Goal: Task Accomplishment & Management: Use online tool/utility

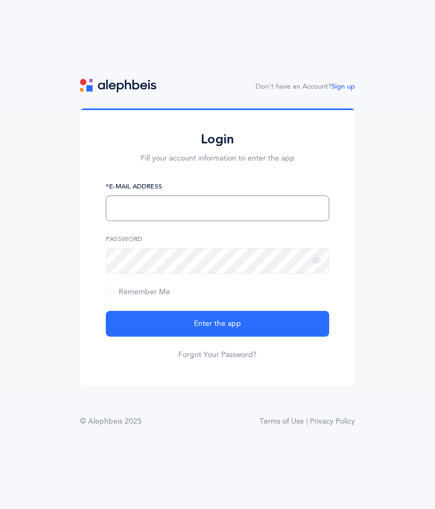
click at [269, 207] on input "text" at bounding box center [217, 208] width 223 height 26
type input "notiselkie@gmail.com"
click at [193, 284] on form "notiselkie@gmail.com *E-Mail Address Password Remember Me Enter the app Forgot …" at bounding box center [217, 270] width 223 height 179
click at [312, 262] on icon at bounding box center [316, 261] width 9 height 10
click at [107, 296] on span "Remember Me" at bounding box center [138, 292] width 64 height 9
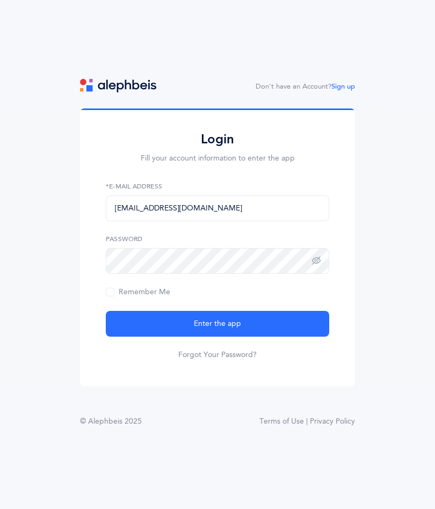
click at [0, 0] on input "Remember Me" at bounding box center [0, 0] width 0 height 0
click at [301, 324] on button "Enter the app" at bounding box center [217, 324] width 223 height 26
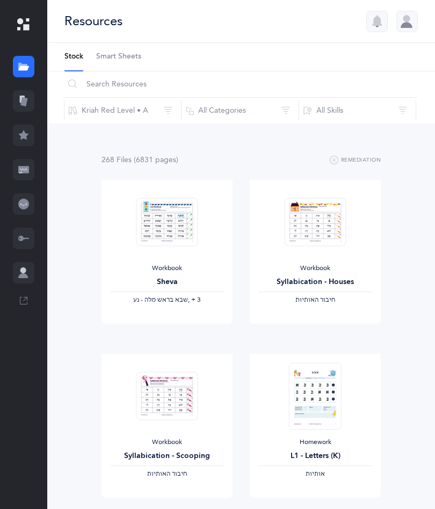
click at [16, 200] on div at bounding box center [23, 203] width 21 height 21
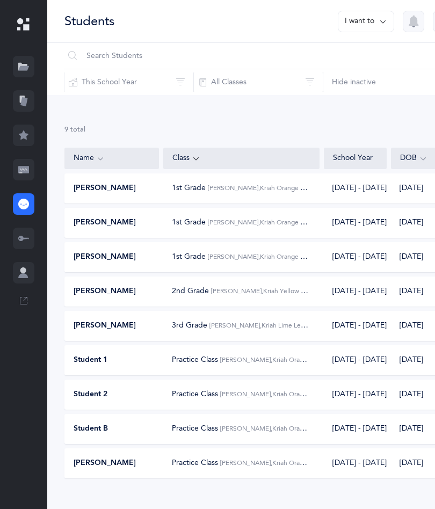
scroll to position [16, 0]
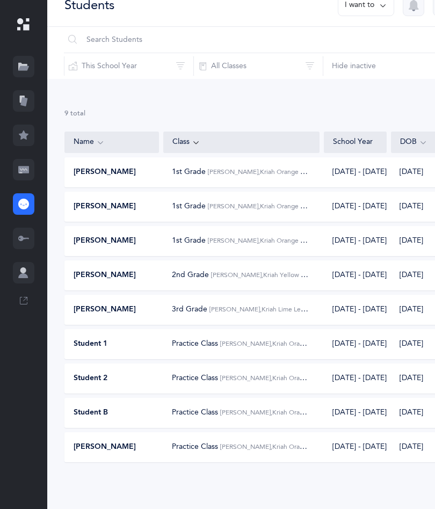
click at [26, 169] on icon at bounding box center [23, 170] width 7 height 2
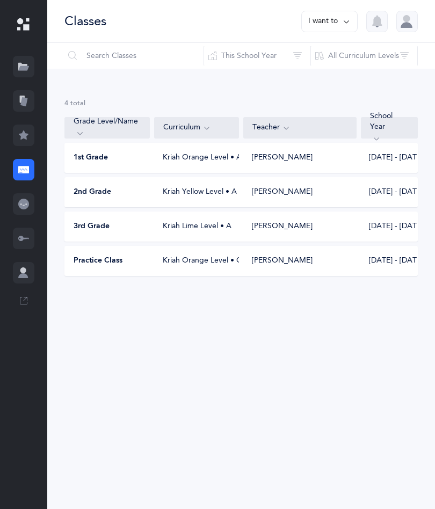
click at [120, 252] on div "Practice Class Kriah Orange Level • C [PERSON_NAME] [DATE] - [DATE]" at bounding box center [240, 261] width 353 height 30
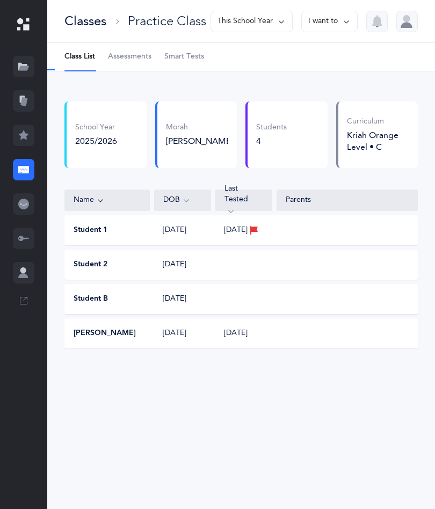
click at [126, 62] on span "Assessments" at bounding box center [129, 57] width 43 height 11
select select "2"
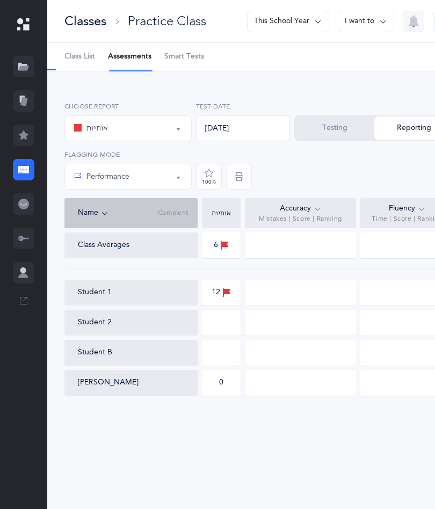
click at [366, 19] on button "I want to" at bounding box center [366, 21] width 56 height 21
click at [364, 92] on button "Print assessments" at bounding box center [346, 93] width 77 height 19
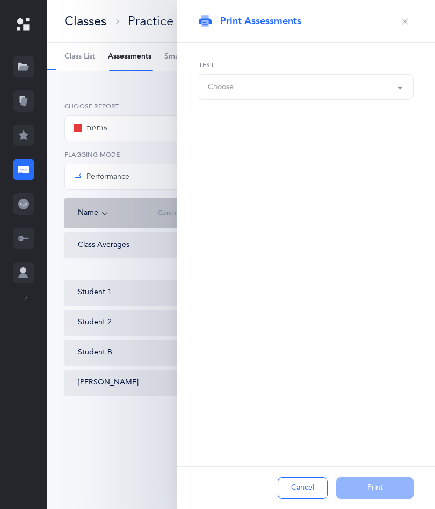
click at [328, 99] on button "Choose" at bounding box center [306, 87] width 215 height 26
click at [311, 81] on div "Choose" at bounding box center [306, 87] width 196 height 18
click at [342, 88] on div "Choose" at bounding box center [306, 87] width 196 height 18
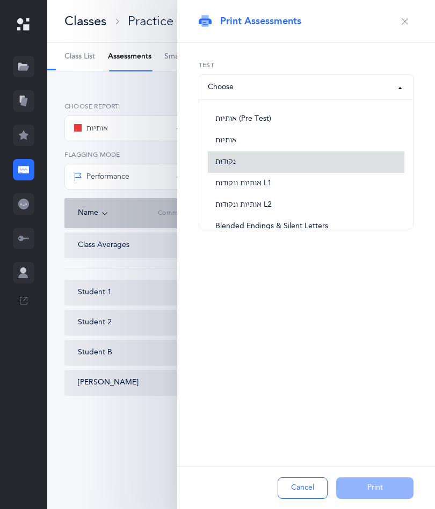
click at [278, 169] on link "נקודות" at bounding box center [306, 161] width 196 height 21
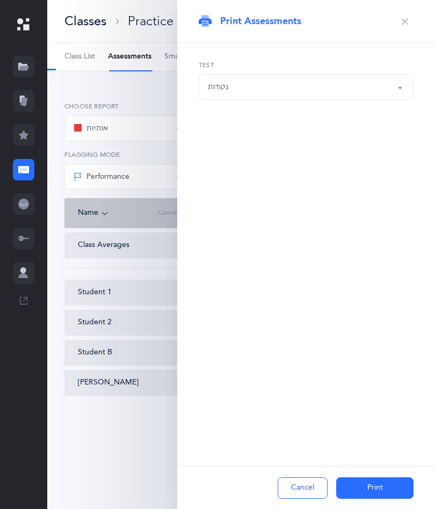
click at [352, 94] on div "נקודות" at bounding box center [306, 87] width 196 height 18
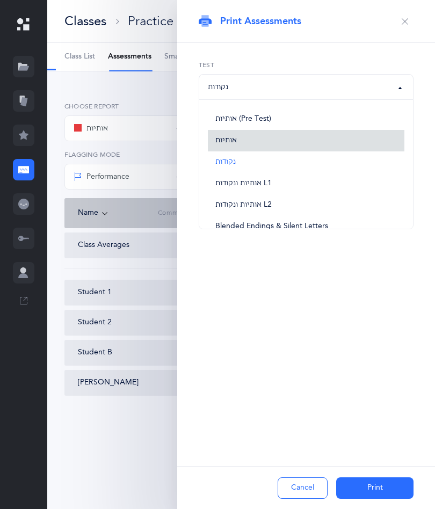
click at [234, 145] on link "אותיות" at bounding box center [306, 140] width 196 height 21
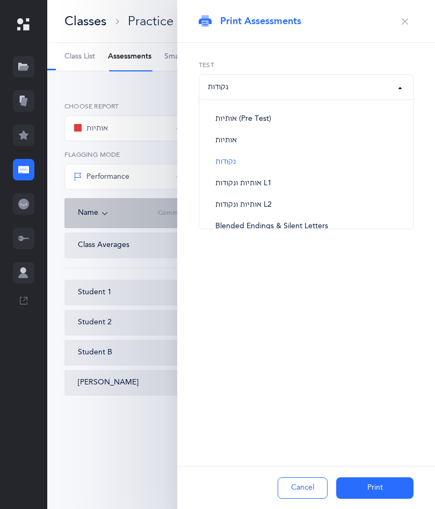
select select "2"
click at [383, 492] on button "Print" at bounding box center [374, 487] width 77 height 21
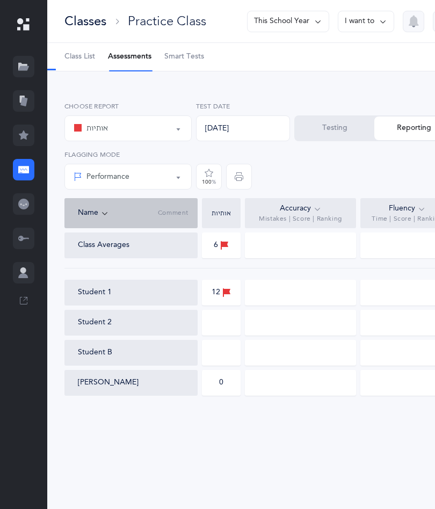
click at [21, 75] on div at bounding box center [23, 66] width 21 height 21
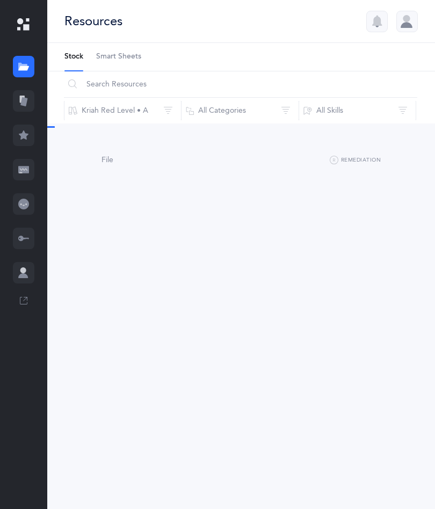
click at [25, 104] on icon at bounding box center [23, 101] width 7 height 9
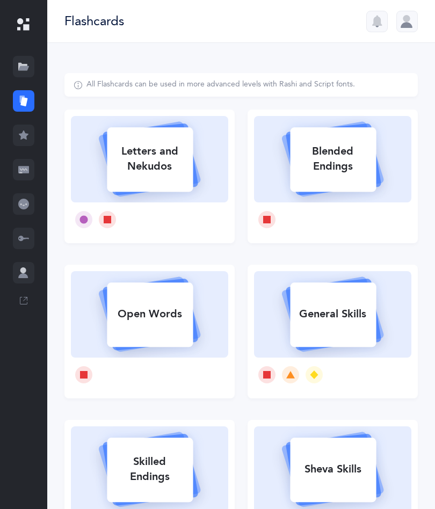
click at [148, 172] on div "Letters and Nekudos" at bounding box center [150, 158] width 86 height 43
select select
select select "single"
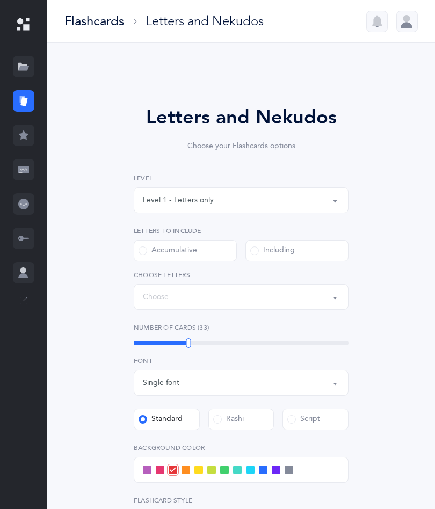
select select "27"
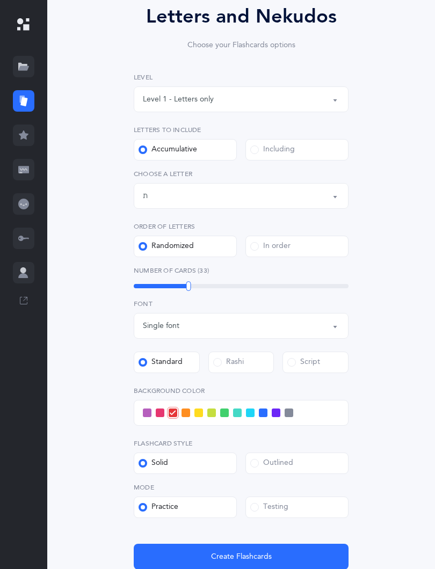
scroll to position [101, 0]
click at [332, 203] on div "Letters up until: ת" at bounding box center [241, 196] width 196 height 18
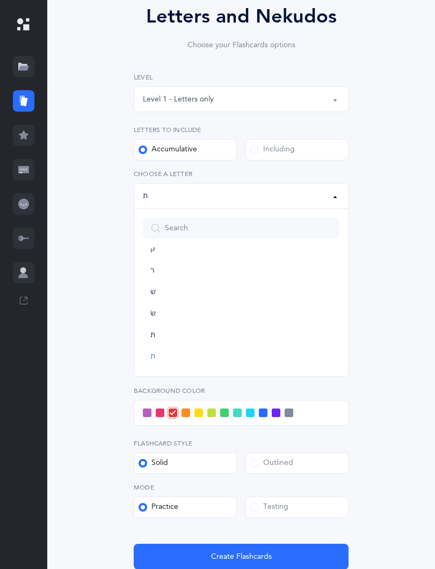
click at [398, 171] on div "Letters and Nekudos Choose your Flashcards options Level 1 - Letters only Level…" at bounding box center [240, 292] width 353 height 640
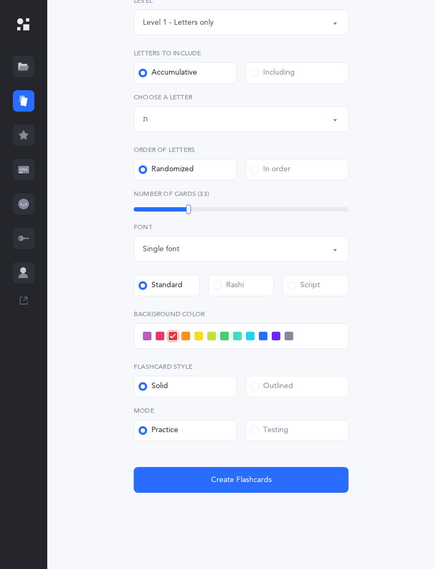
scroll to position [178, 0]
click at [222, 334] on span at bounding box center [224, 336] width 9 height 9
click at [0, 0] on input "checkbox" at bounding box center [0, 0] width 0 height 0
click at [174, 480] on button "Create Flashcards" at bounding box center [241, 480] width 215 height 26
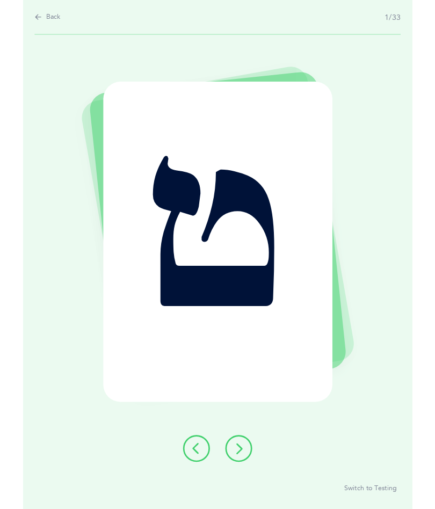
scroll to position [0, 0]
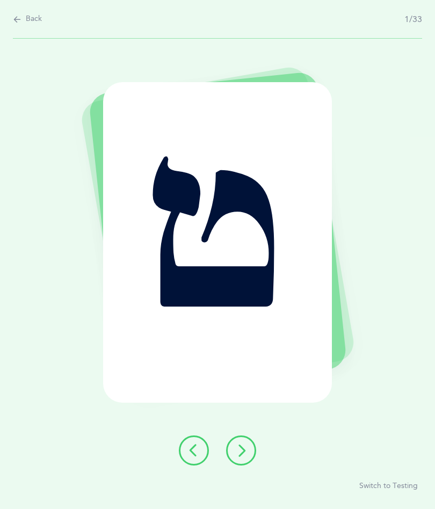
click at [23, 6] on div "Back 1/33" at bounding box center [217, 19] width 409 height 39
click at [26, 18] on span "Back" at bounding box center [34, 19] width 16 height 11
select select "27"
select select "single"
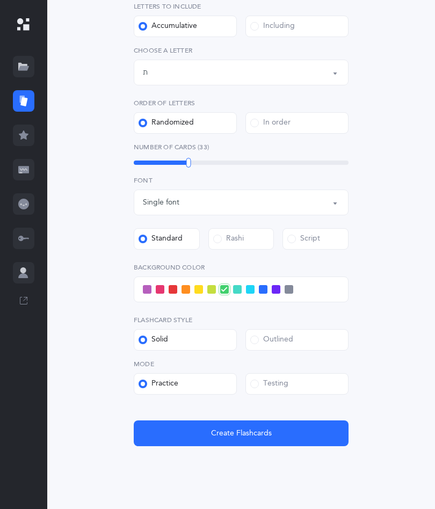
scroll to position [247, 0]
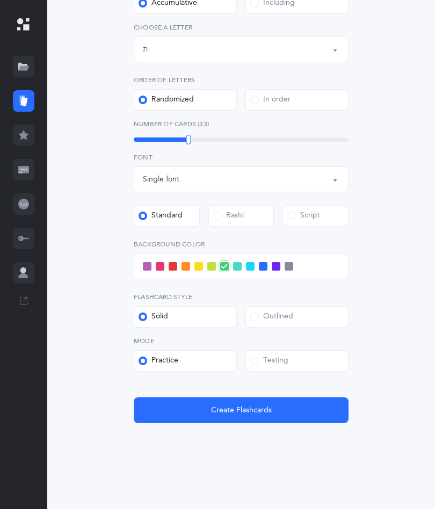
click at [291, 366] on label "Testing" at bounding box center [296, 360] width 103 height 21
click at [0, 0] on input "Testing" at bounding box center [0, 0] width 0 height 0
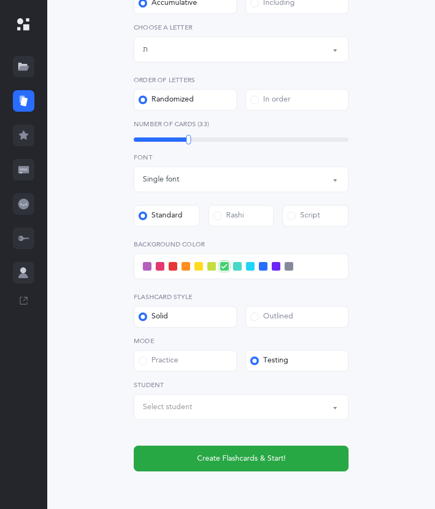
click at [161, 406] on div "Select student" at bounding box center [167, 407] width 49 height 11
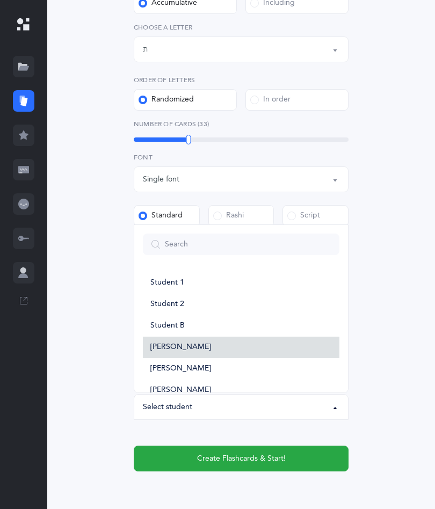
click at [172, 342] on span "[PERSON_NAME]" at bounding box center [180, 347] width 61 height 10
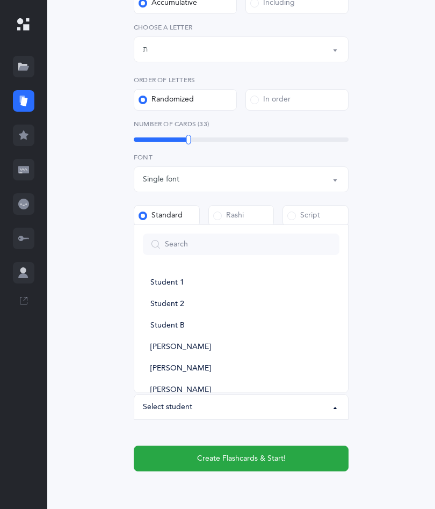
select select "11203"
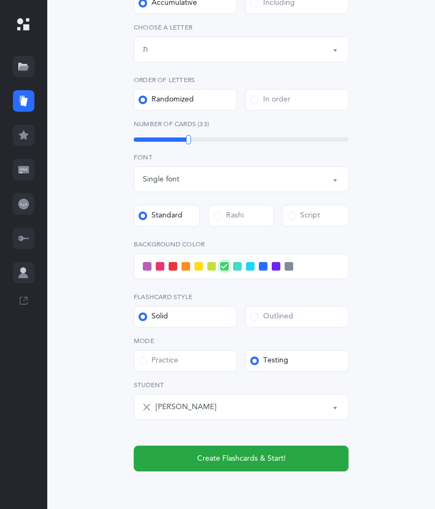
click at [193, 455] on button "Create Flashcards & Start!" at bounding box center [241, 459] width 215 height 26
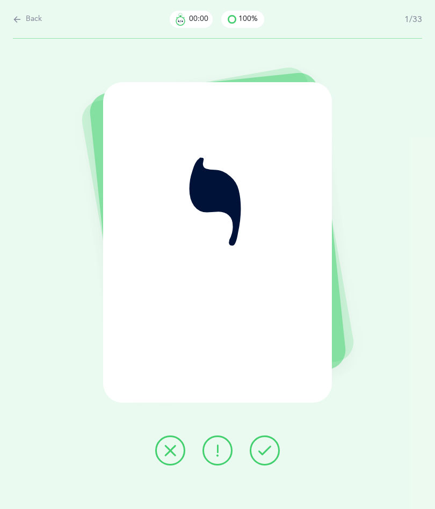
scroll to position [0, 0]
click at [268, 443] on button at bounding box center [265, 450] width 30 height 30
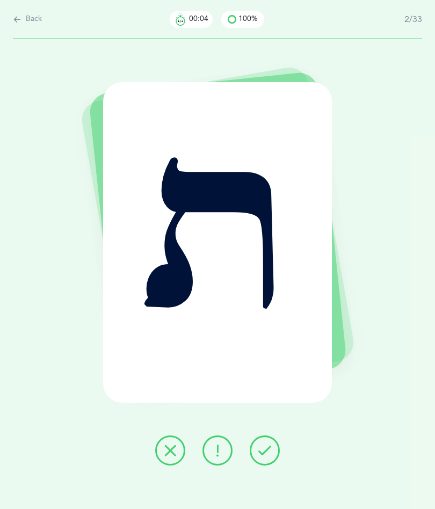
click at [180, 456] on button at bounding box center [170, 450] width 30 height 30
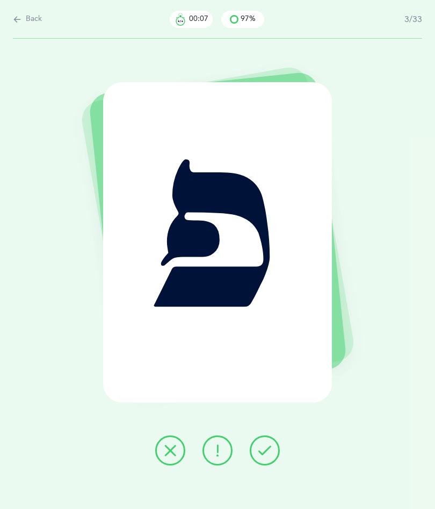
click at [270, 447] on icon at bounding box center [264, 450] width 13 height 13
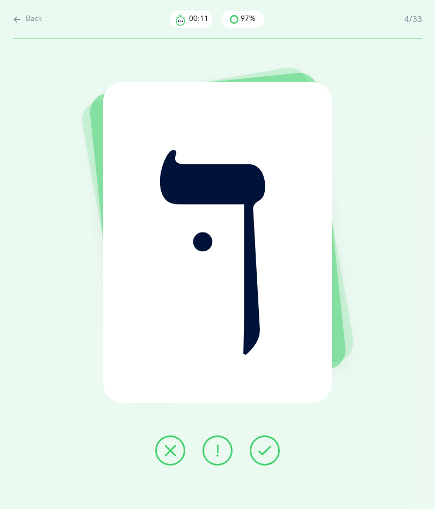
click at [266, 452] on icon at bounding box center [264, 450] width 13 height 13
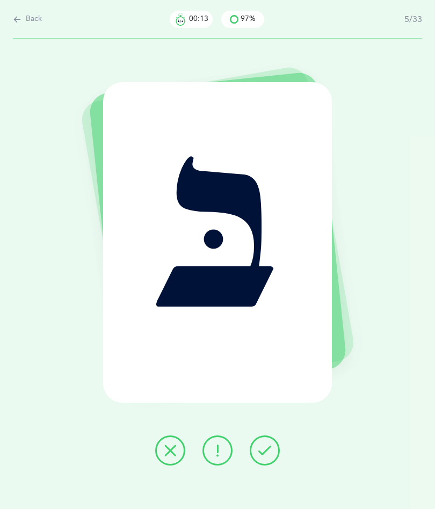
click at [265, 444] on icon at bounding box center [264, 450] width 13 height 13
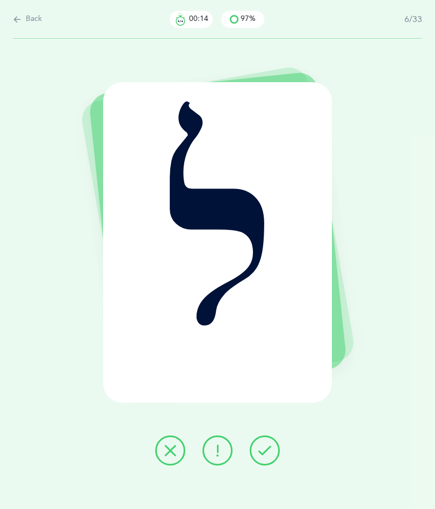
click at [267, 448] on icon at bounding box center [264, 450] width 13 height 13
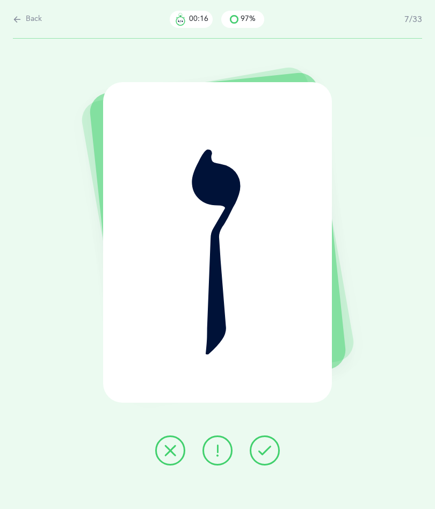
click at [268, 449] on icon at bounding box center [264, 450] width 13 height 13
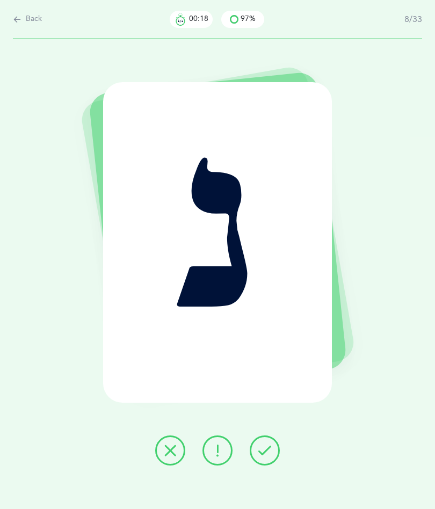
click at [269, 449] on icon at bounding box center [264, 450] width 13 height 13
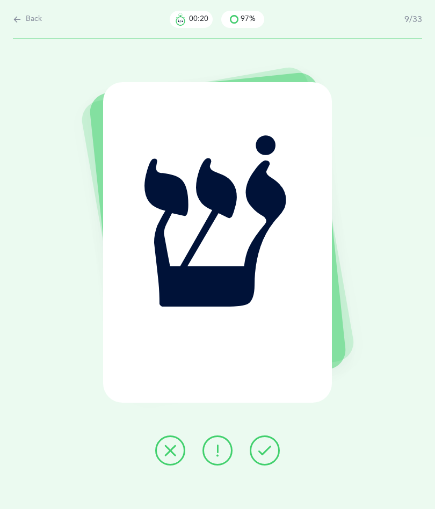
click at [262, 451] on icon at bounding box center [264, 450] width 13 height 13
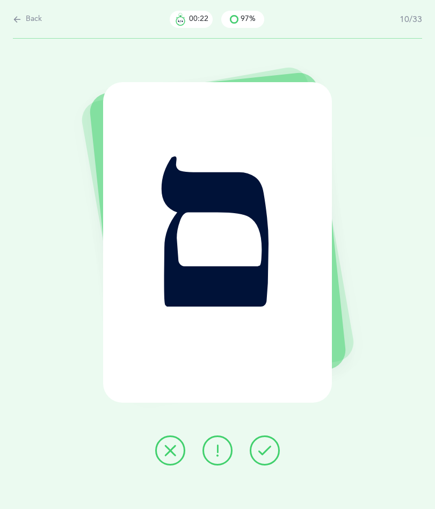
click at [264, 450] on icon at bounding box center [264, 450] width 13 height 13
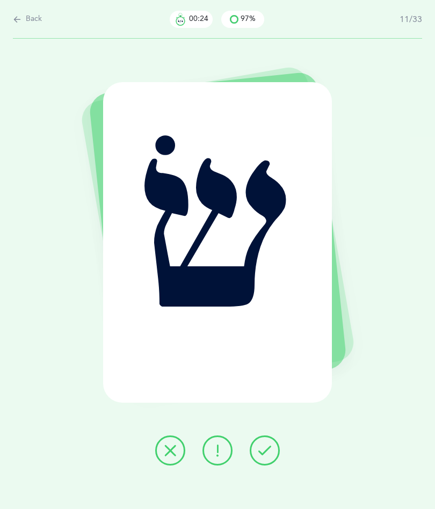
click at [271, 451] on icon at bounding box center [264, 450] width 13 height 13
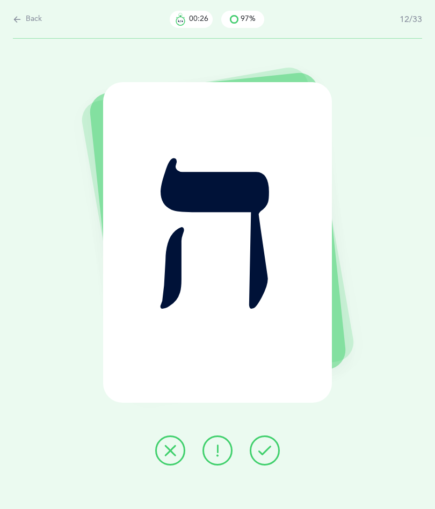
click at [269, 451] on icon at bounding box center [264, 450] width 13 height 13
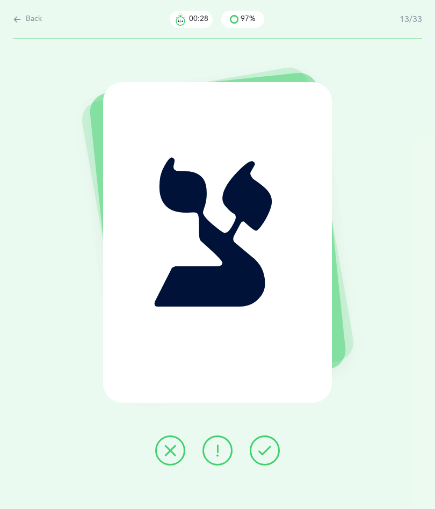
click at [275, 449] on button at bounding box center [265, 450] width 30 height 30
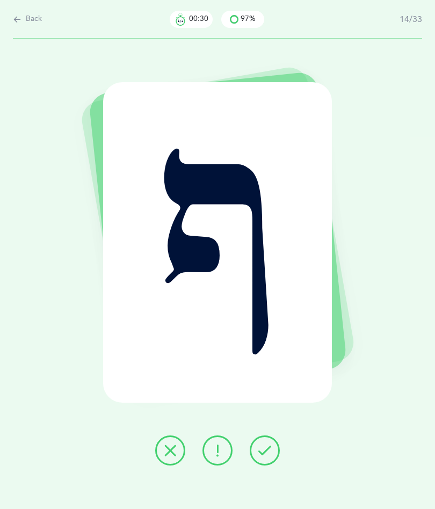
click at [267, 446] on icon at bounding box center [264, 450] width 13 height 13
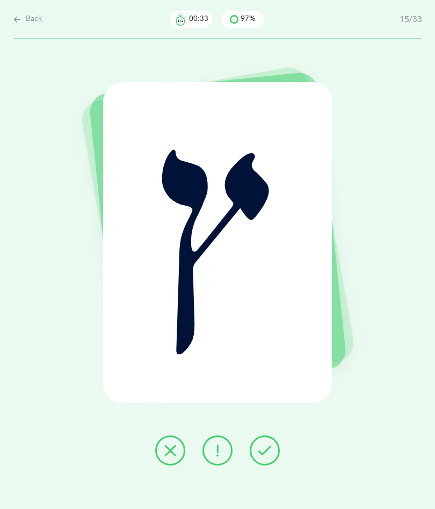
click at [271, 447] on icon at bounding box center [264, 450] width 13 height 13
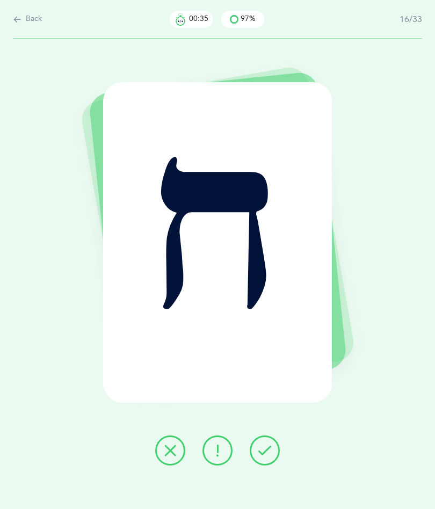
click at [271, 450] on icon at bounding box center [264, 450] width 13 height 13
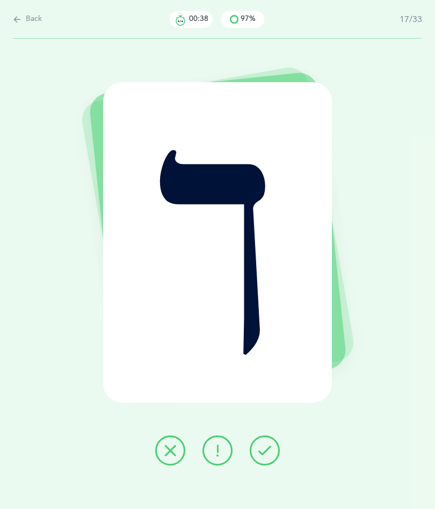
click at [270, 451] on icon at bounding box center [264, 450] width 13 height 13
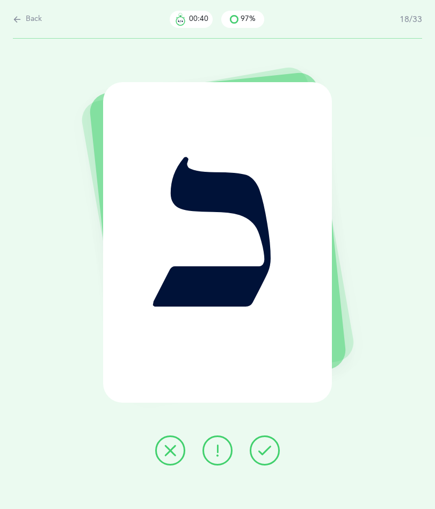
click at [259, 444] on icon at bounding box center [264, 450] width 13 height 13
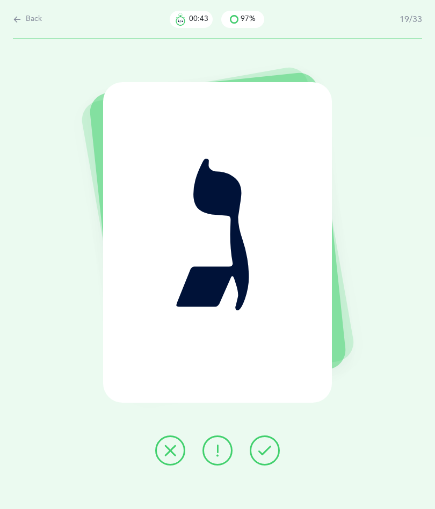
click at [273, 447] on button at bounding box center [265, 450] width 30 height 30
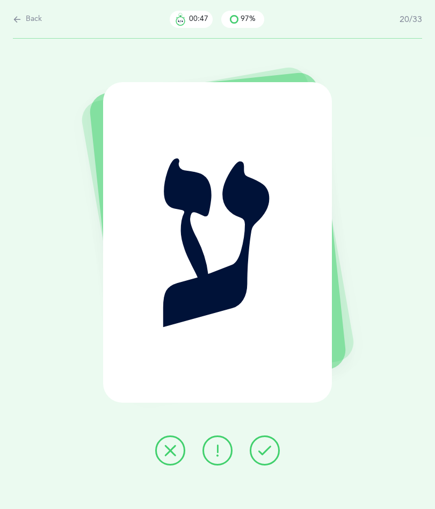
click at [267, 449] on icon at bounding box center [264, 450] width 13 height 13
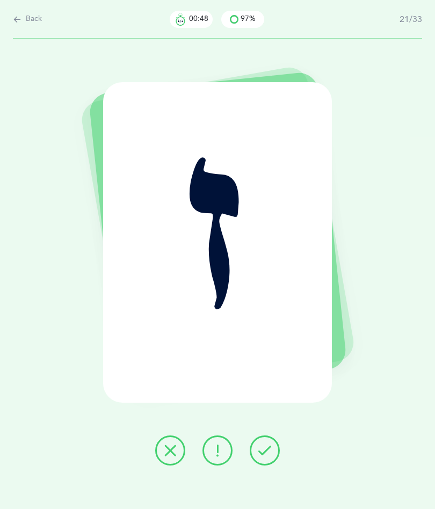
click at [259, 451] on icon at bounding box center [264, 450] width 13 height 13
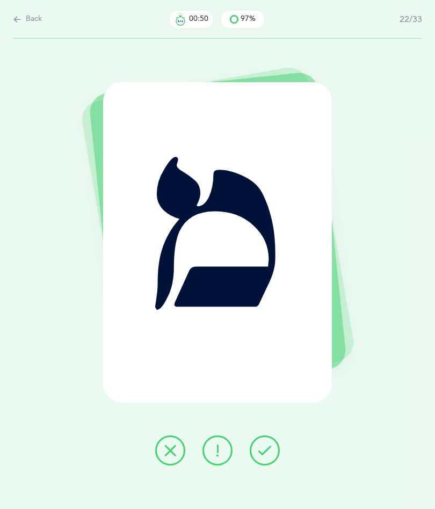
click at [264, 451] on icon at bounding box center [264, 450] width 13 height 13
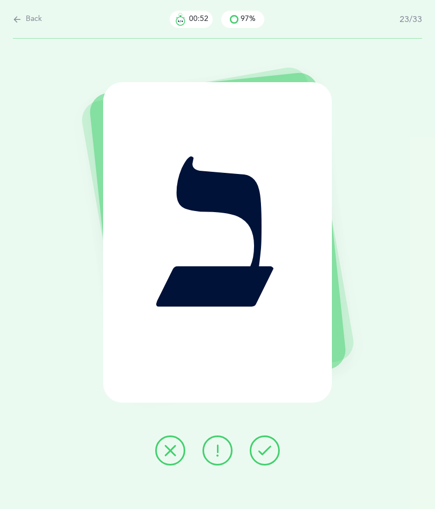
click at [267, 451] on icon at bounding box center [264, 450] width 13 height 13
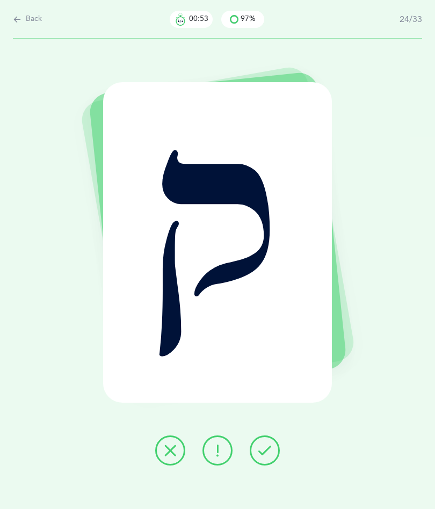
click at [270, 455] on icon at bounding box center [264, 450] width 13 height 13
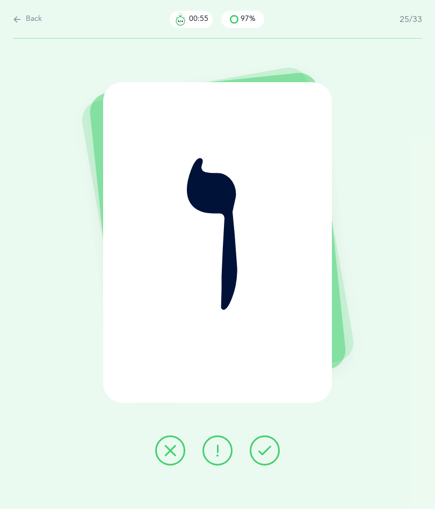
click at [269, 449] on icon at bounding box center [264, 450] width 13 height 13
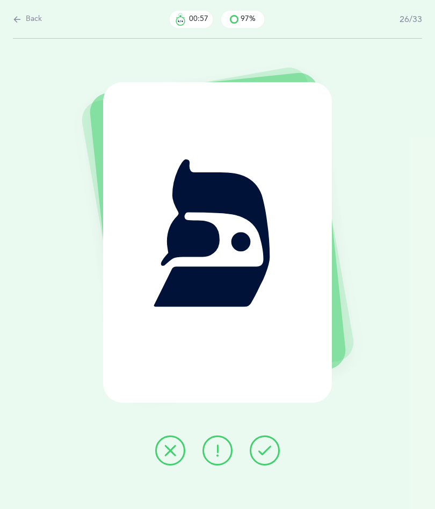
click at [271, 449] on button at bounding box center [265, 450] width 30 height 30
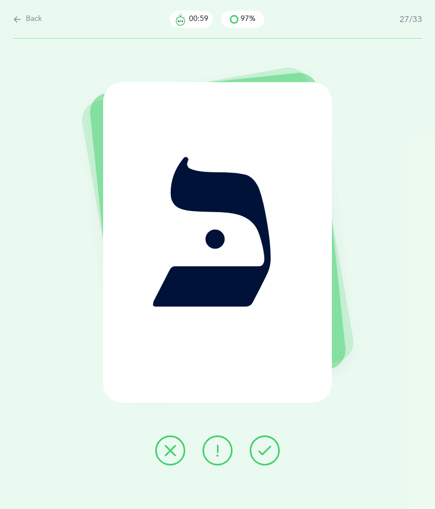
click at [268, 449] on icon at bounding box center [264, 450] width 13 height 13
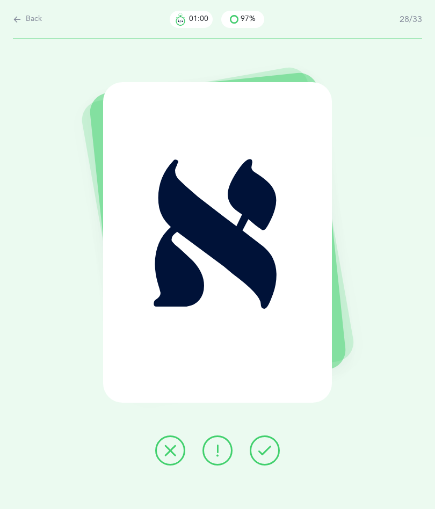
click at [267, 450] on icon at bounding box center [264, 450] width 13 height 13
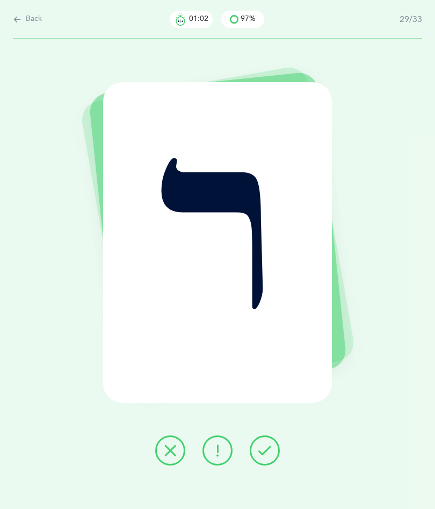
click at [258, 444] on button at bounding box center [265, 450] width 30 height 30
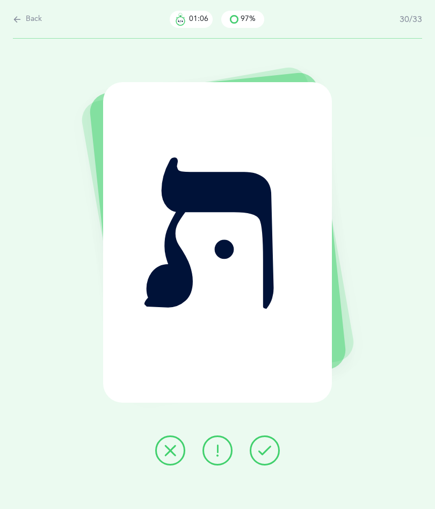
click at [176, 449] on icon at bounding box center [170, 450] width 13 height 13
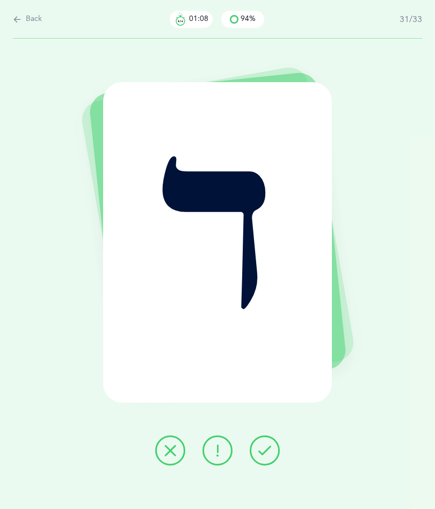
click at [261, 447] on icon at bounding box center [264, 450] width 13 height 13
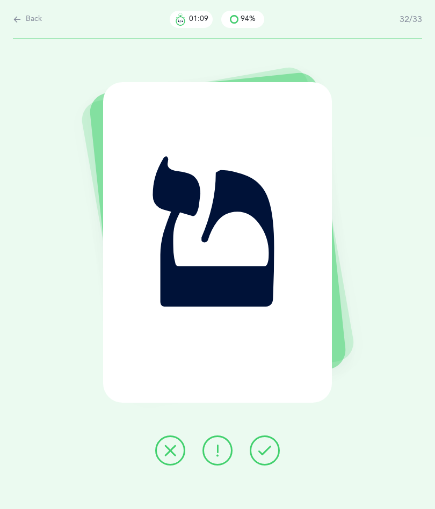
click at [269, 451] on icon at bounding box center [264, 450] width 13 height 13
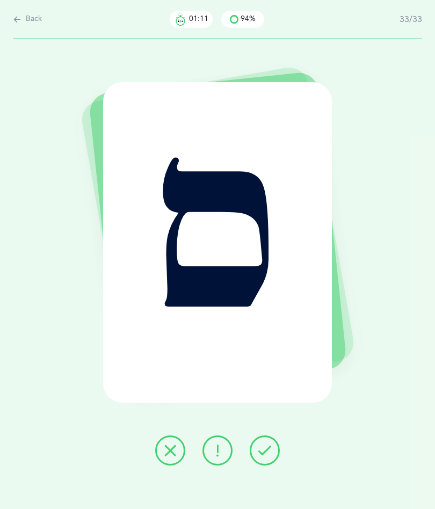
click at [272, 449] on button at bounding box center [265, 450] width 30 height 30
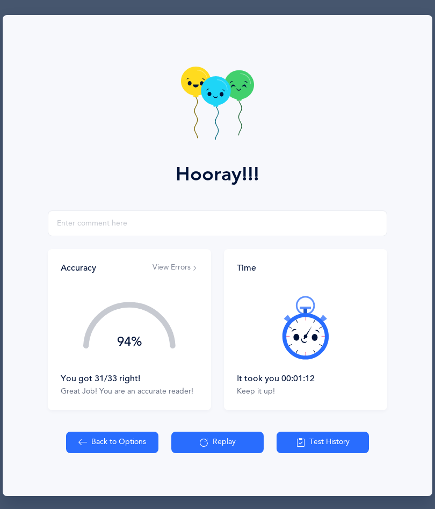
click at [266, 444] on div "Back to Options Replay Test History" at bounding box center [217, 442] width 303 height 21
click at [263, 443] on button "Replay" at bounding box center [217, 442] width 92 height 21
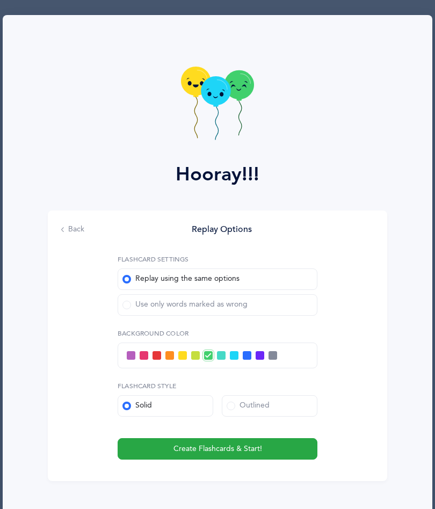
click at [69, 220] on div "Back Replay Options Flashcard Settings Replay using the same options Use only w…" at bounding box center [217, 345] width 339 height 271
click at [72, 228] on button "Back" at bounding box center [73, 229] width 24 height 11
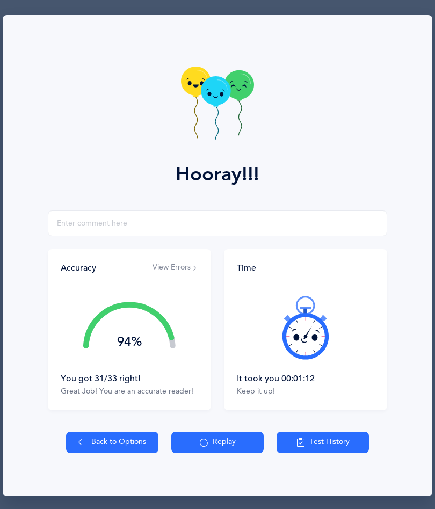
click at [112, 439] on button "Back to Options" at bounding box center [112, 442] width 92 height 21
select select "27"
select select "single"
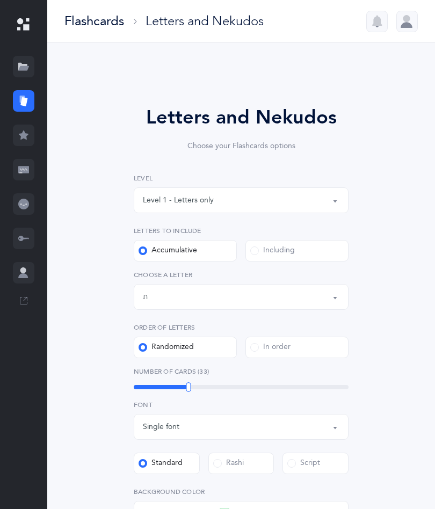
click at [17, 213] on div at bounding box center [23, 203] width 21 height 21
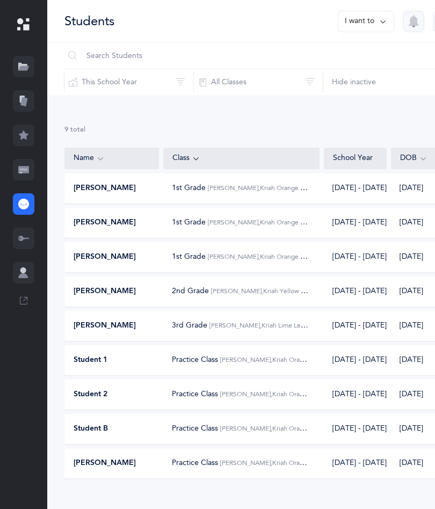
click at [33, 170] on div at bounding box center [23, 169] width 21 height 21
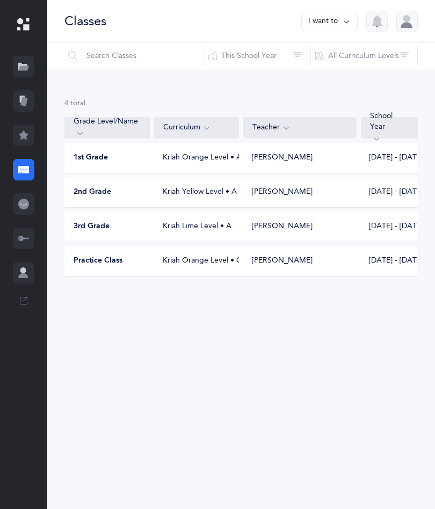
click at [300, 265] on div "[PERSON_NAME]" at bounding box center [299, 261] width 113 height 11
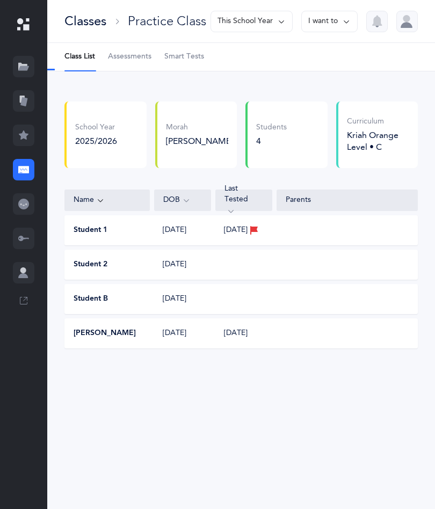
click at [298, 342] on div "Yehoshua Leib Baum 07/14/2019 08/24/2025" at bounding box center [240, 333] width 353 height 30
click at [270, 340] on div "Yehoshua Leib Baum 07/14/2019 08/24/2025" at bounding box center [240, 333] width 353 height 30
click at [131, 338] on button "[PERSON_NAME]" at bounding box center [105, 333] width 62 height 11
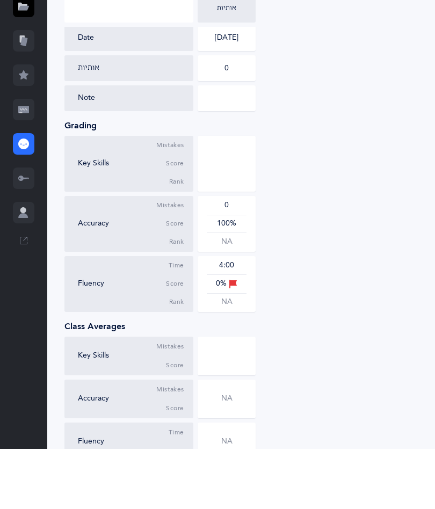
scroll to position [240, 0]
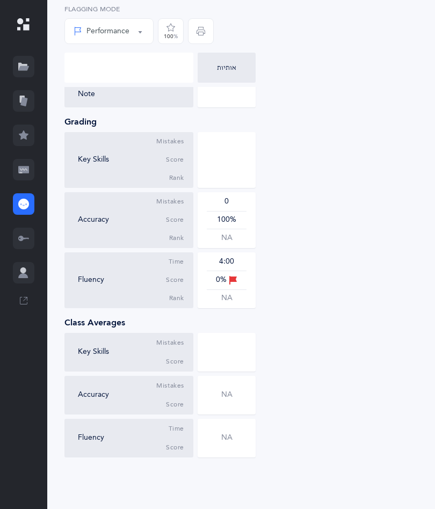
click at [238, 266] on div "4:00" at bounding box center [227, 262] width 40 height 11
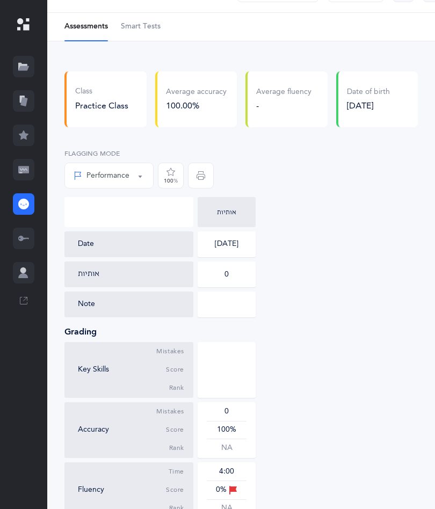
scroll to position [0, 0]
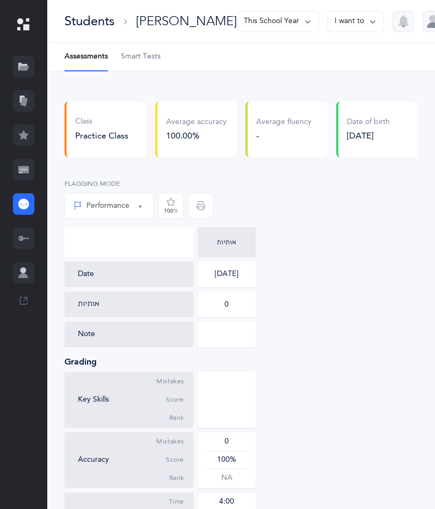
click at [336, 23] on button "I want to" at bounding box center [355, 21] width 56 height 21
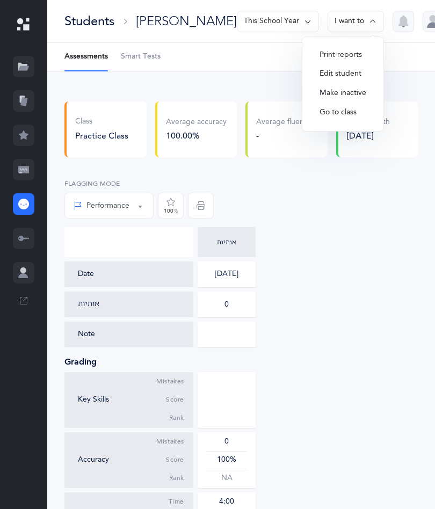
click at [334, 72] on button "Edit student" at bounding box center [343, 73] width 64 height 19
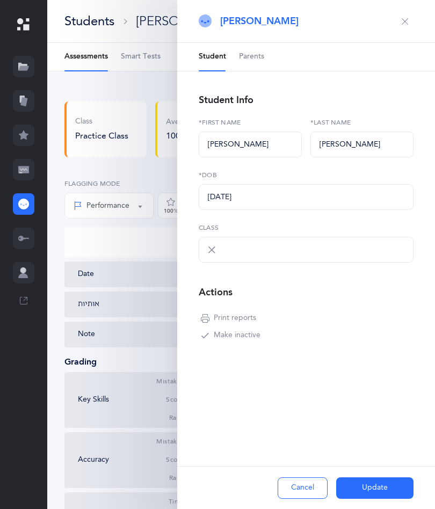
select select "1842"
click at [403, 16] on button "button" at bounding box center [404, 21] width 17 height 17
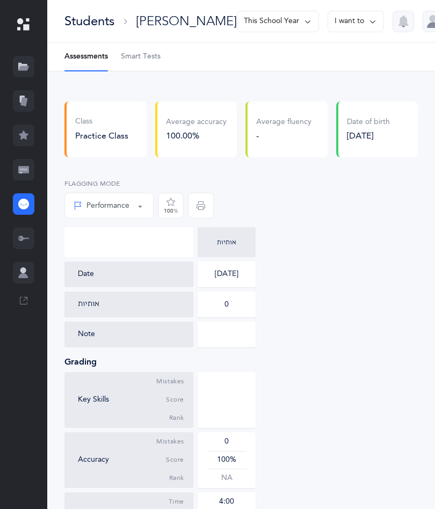
click at [128, 202] on div "Performance" at bounding box center [102, 205] width 56 height 11
click at [132, 217] on button "Performance" at bounding box center [108, 206] width 89 height 26
click at [23, 206] on icon at bounding box center [23, 204] width 11 height 11
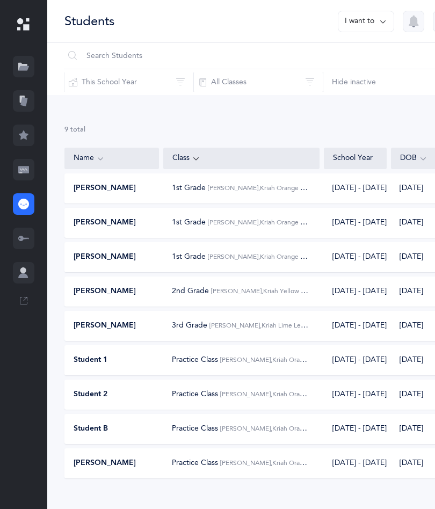
click at [240, 462] on span "[PERSON_NAME], Kriah Orange Level • C" at bounding box center [279, 462] width 119 height 9
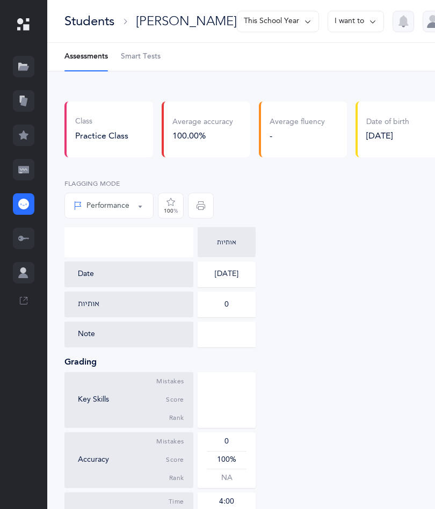
click at [329, 17] on button "I want to" at bounding box center [355, 21] width 56 height 21
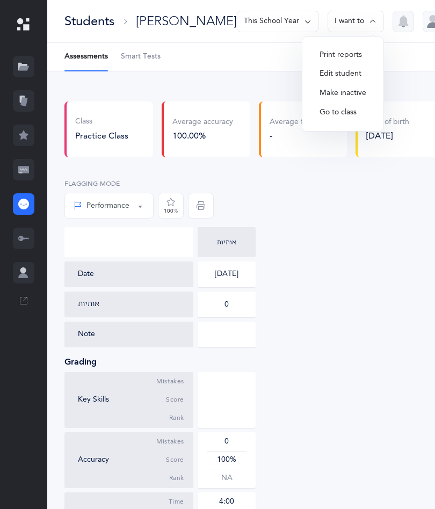
click at [327, 115] on button "Go to class" at bounding box center [343, 112] width 64 height 19
click at [329, 111] on button "Go to class" at bounding box center [343, 112] width 64 height 19
click at [331, 110] on button "Go to class" at bounding box center [343, 112] width 64 height 19
click at [331, 133] on div "Average fluency -" at bounding box center [302, 129] width 97 height 56
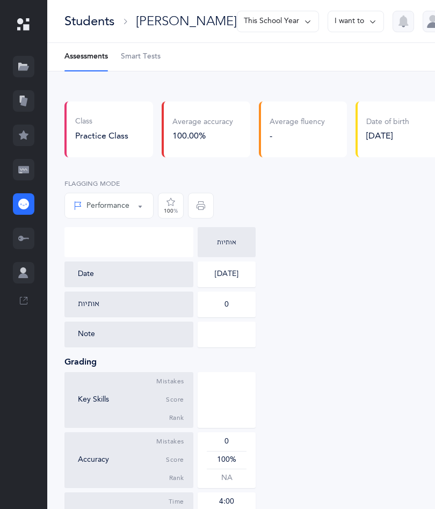
click at [332, 19] on button "I want to" at bounding box center [355, 21] width 56 height 21
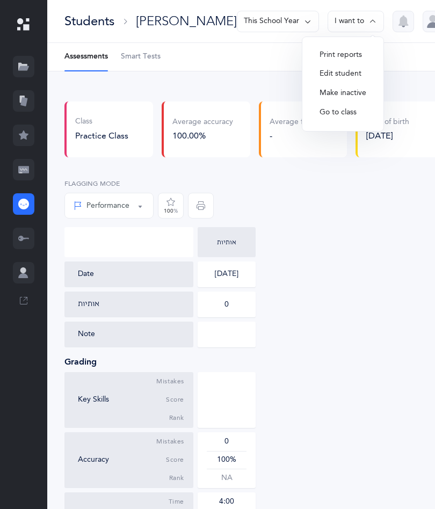
click at [318, 114] on button "Go to class" at bounding box center [343, 112] width 64 height 19
click at [31, 172] on div at bounding box center [23, 169] width 21 height 21
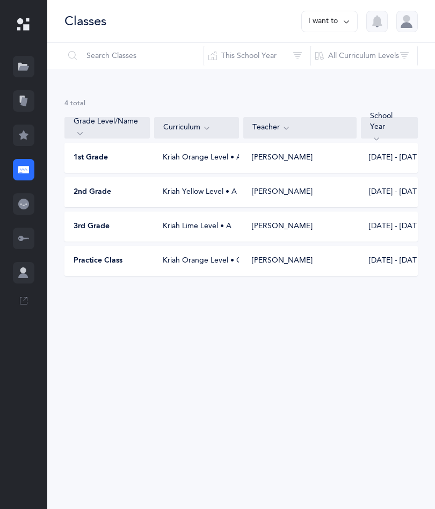
click at [125, 264] on div "Practice Class" at bounding box center [107, 261] width 85 height 11
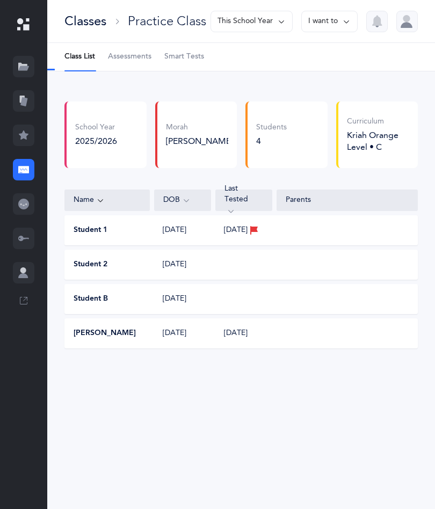
click at [329, 23] on button "I want to" at bounding box center [329, 21] width 56 height 21
click at [130, 54] on span "Assessments" at bounding box center [129, 57] width 43 height 11
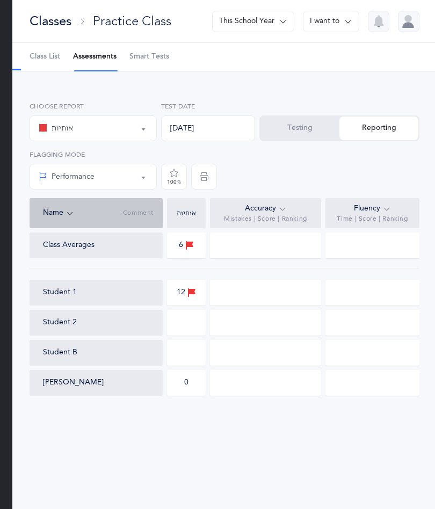
scroll to position [0, 37]
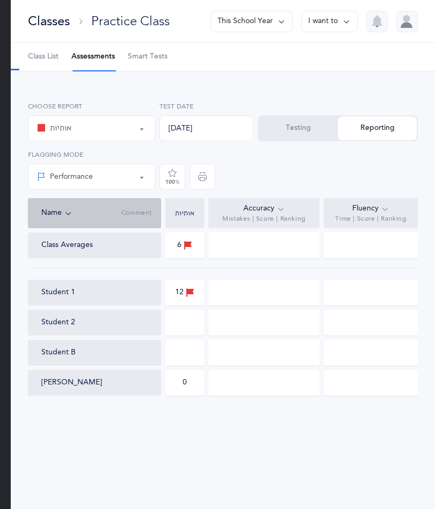
click at [125, 129] on div "אותיות" at bounding box center [91, 128] width 109 height 18
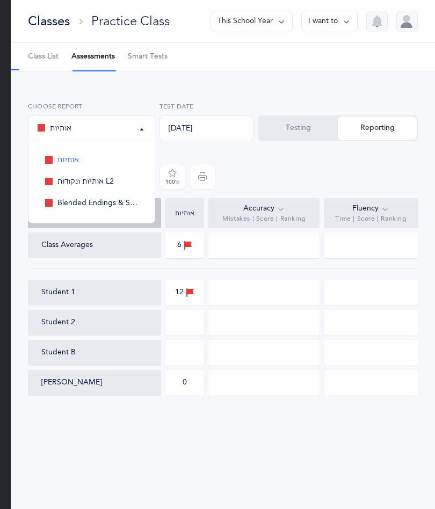
click at [112, 154] on link "אותיות" at bounding box center [91, 160] width 109 height 21
select select "2"
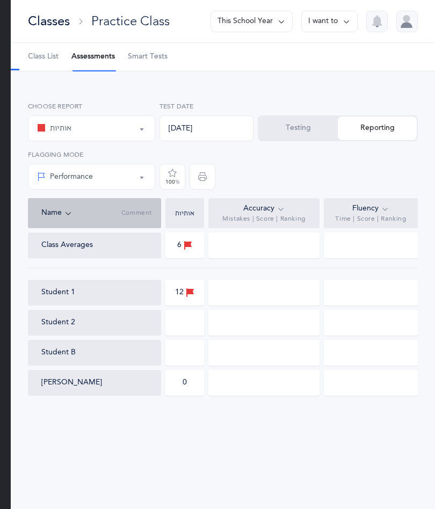
click at [195, 384] on div "0" at bounding box center [184, 383] width 39 height 26
click at [343, 16] on icon at bounding box center [346, 22] width 9 height 12
click at [360, 174] on div "אותיות אותיות ונקודות L2 Blended Endings & Silent Letters אותיות אותיות אותיות …" at bounding box center [223, 147] width 394 height 101
click at [303, 116] on button "Testing" at bounding box center [298, 128] width 79 height 24
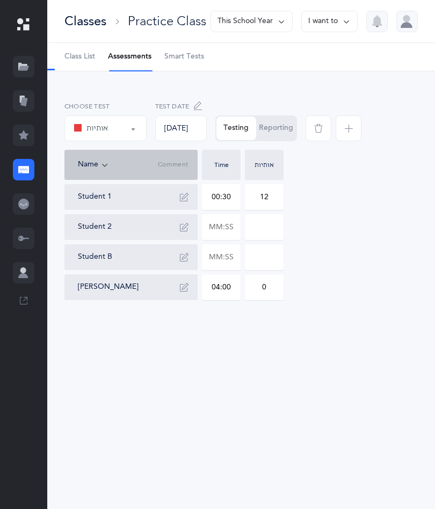
click at [228, 286] on input "04:00" at bounding box center [221, 287] width 38 height 25
click at [234, 286] on input "04:00" at bounding box center [221, 287] width 38 height 25
type input "00:04"
click at [312, 356] on div "Classes Practice Class This School Year I want to Class List Assessments Smart …" at bounding box center [241, 254] width 388 height 509
type input "01:12"
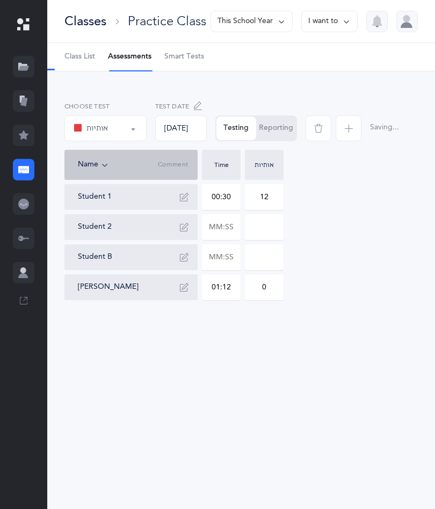
click at [272, 287] on input "0" at bounding box center [264, 287] width 38 height 25
type input "1"
click at [291, 347] on div "אותיות אותיות ונקודות L2 Blended Endings & Silent Letters אותיות Choose test [D…" at bounding box center [241, 211] width 388 height 280
click at [268, 314] on div "אותיות אותיות ונקודות L2 Blended Endings & Silent Letters אותיות Choose test [D…" at bounding box center [241, 211] width 388 height 280
click at [264, 130] on button "Reporting" at bounding box center [276, 128] width 40 height 24
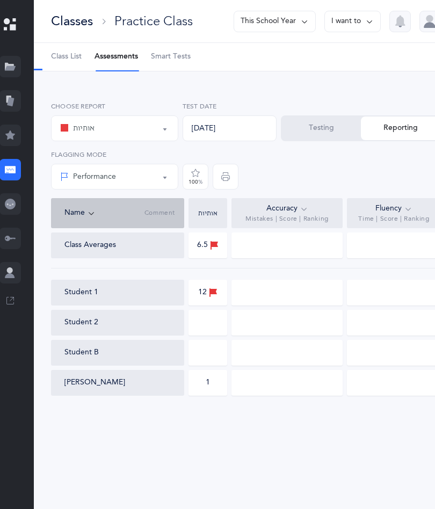
scroll to position [0, 37]
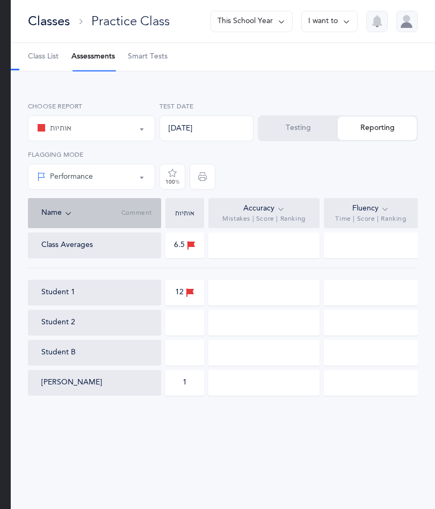
click at [363, 372] on div at bounding box center [371, 383] width 94 height 26
click at [158, 62] on span "Smart Tests" at bounding box center [148, 57] width 40 height 11
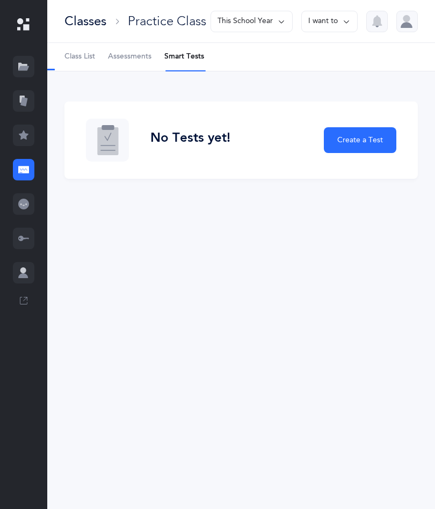
click at [145, 45] on link "Assessments" at bounding box center [129, 57] width 43 height 28
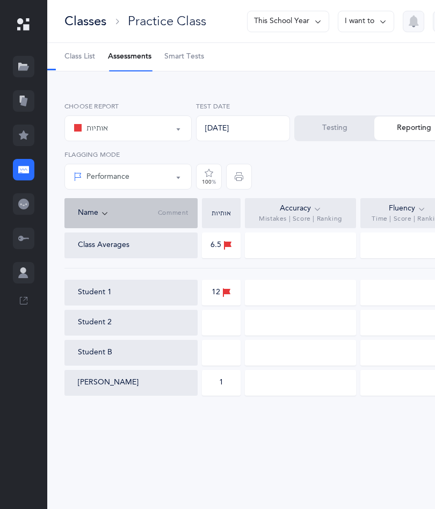
scroll to position [0, 37]
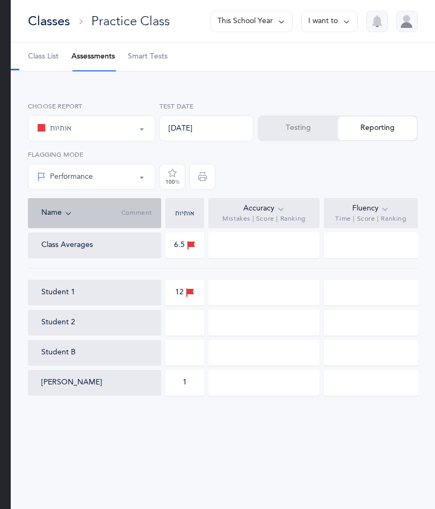
click at [115, 396] on div "[PERSON_NAME]" at bounding box center [94, 383] width 133 height 26
click at [132, 389] on div "[PERSON_NAME]" at bounding box center [94, 383] width 133 height 26
click at [363, 381] on div at bounding box center [371, 383] width 94 height 26
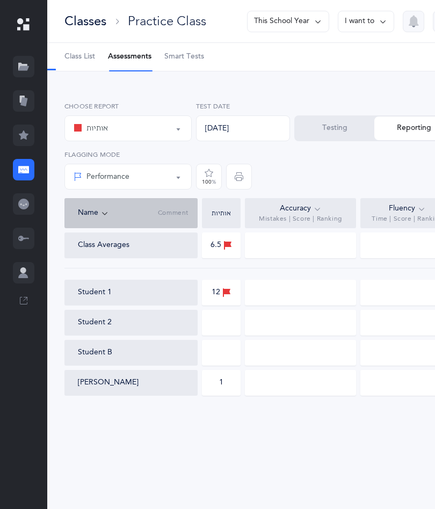
click at [27, 205] on icon at bounding box center [23, 204] width 11 height 11
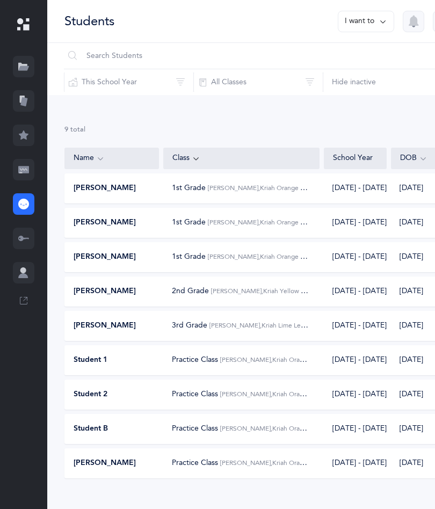
scroll to position [16, 0]
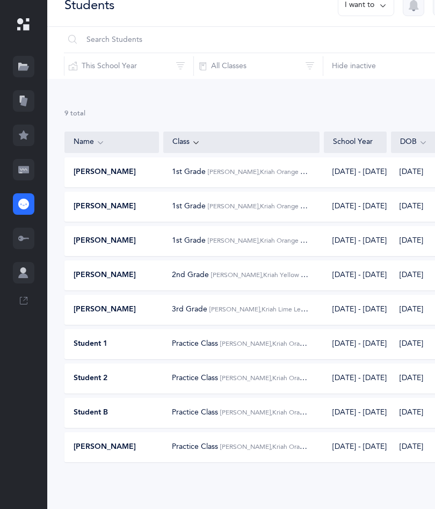
click at [304, 451] on div "Practice Class [PERSON_NAME], Kriah Orange Level • C" at bounding box center [241, 446] width 139 height 11
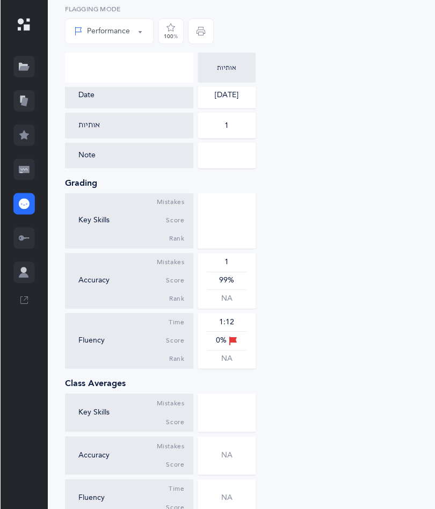
scroll to position [180, 0]
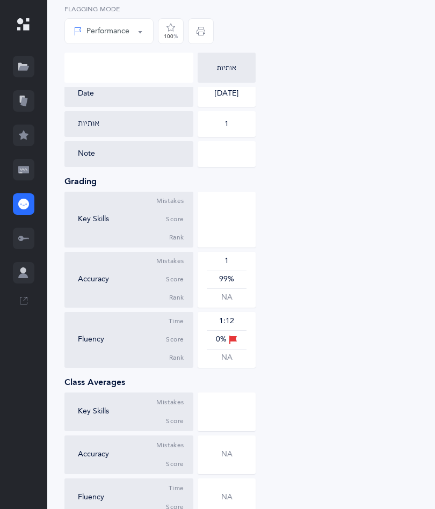
click at [26, 178] on div at bounding box center [23, 169] width 21 height 21
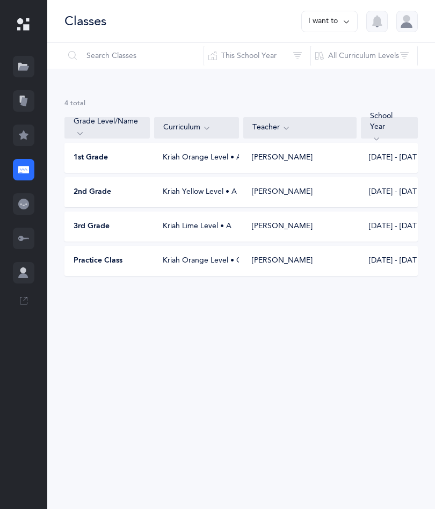
click at [309, 256] on div "[PERSON_NAME]" at bounding box center [299, 261] width 113 height 11
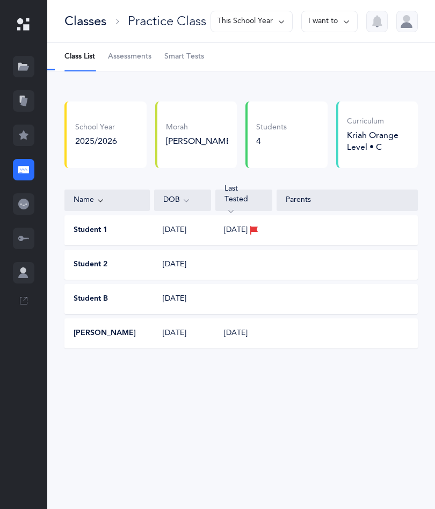
click at [273, 271] on div "Student 2 [DATE]" at bounding box center [240, 265] width 353 height 30
click at [251, 262] on div "Student 2 [DATE]" at bounding box center [240, 265] width 353 height 30
click at [251, 310] on div "Student B [DATE]" at bounding box center [240, 299] width 353 height 30
click at [116, 56] on span "Assessments" at bounding box center [129, 57] width 43 height 11
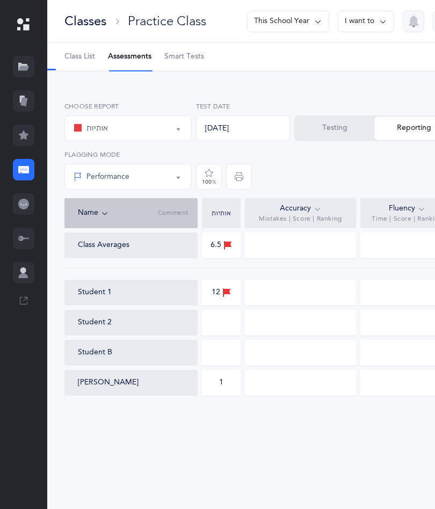
click at [228, 325] on div at bounding box center [221, 323] width 39 height 26
click at [341, 139] on button "Testing" at bounding box center [334, 128] width 79 height 24
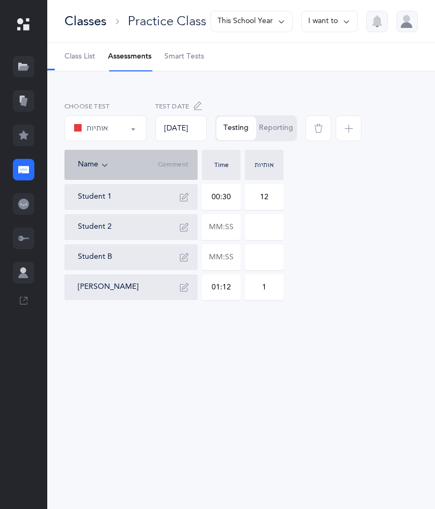
click at [222, 227] on input "text" at bounding box center [221, 227] width 38 height 25
click at [265, 353] on div at bounding box center [241, 212] width 388 height 286
type input "01:12"
click at [269, 227] on input "0" at bounding box center [264, 227] width 38 height 25
click at [308, 349] on div "אותיות אותיות ונקודות L2 Blended Endings & Silent Letters אותיות Choose test [D…" at bounding box center [241, 211] width 388 height 280
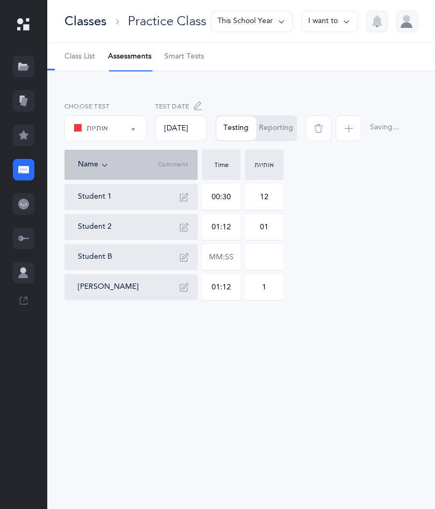
click at [269, 223] on input "01" at bounding box center [264, 227] width 38 height 25
type input "0"
type input "1"
click at [308, 346] on div "אותיות אותיות ונקודות L2 Blended Endings & Silent Letters אותיות Choose test [D…" at bounding box center [241, 211] width 388 height 280
click at [281, 118] on button "Reporting" at bounding box center [276, 128] width 40 height 24
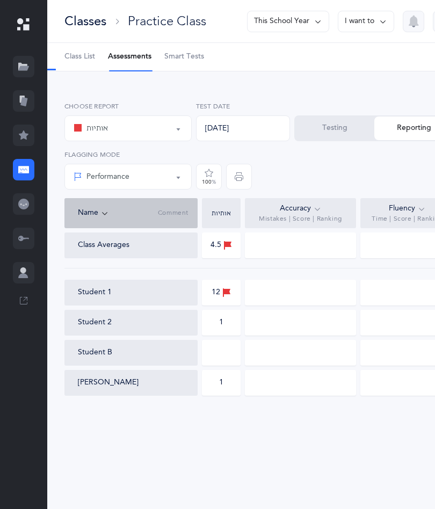
click at [25, 208] on icon at bounding box center [23, 204] width 11 height 11
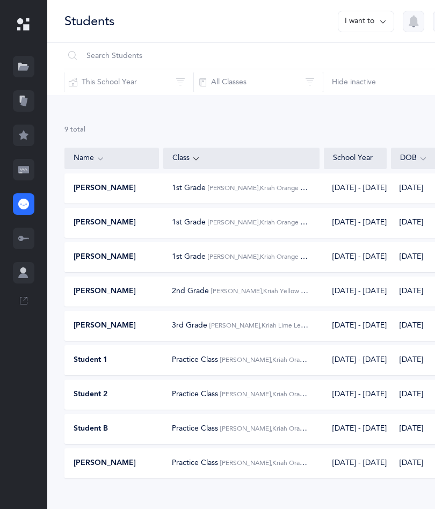
click at [342, 398] on div "[DATE] - [DATE]" at bounding box center [355, 394] width 63 height 11
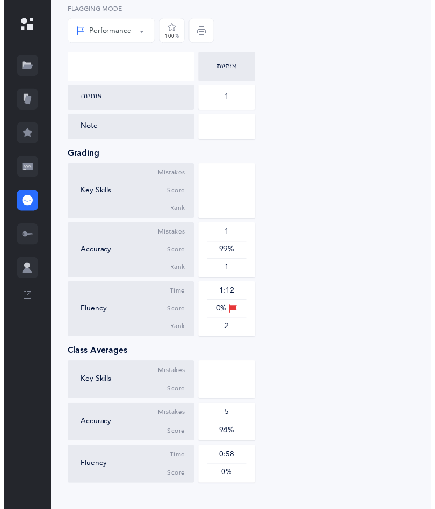
scroll to position [202, 0]
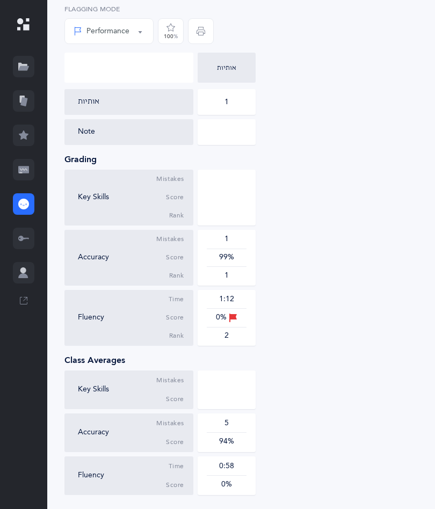
click at [402, 294] on div "Key Skills Mistakes Score Rank Accuracy Mistakes Score Rank 1 99% 1 Fluency Tim…" at bounding box center [254, 258] width 380 height 176
click at [28, 164] on div at bounding box center [23, 169] width 21 height 21
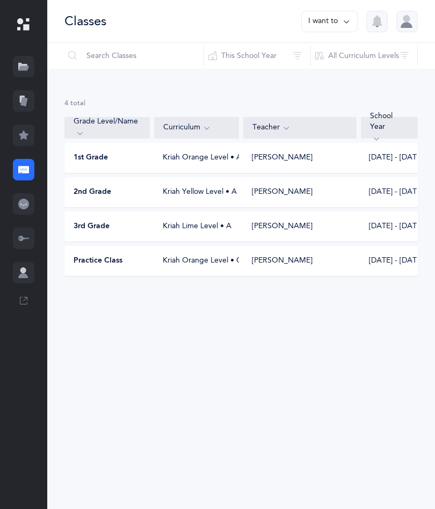
click at [31, 100] on div at bounding box center [23, 100] width 21 height 21
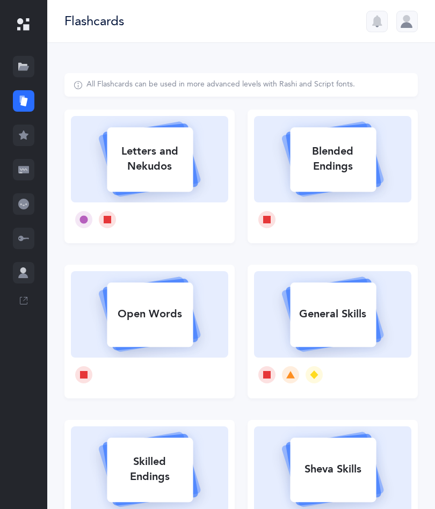
click at [174, 163] on div "Letters and Nekudos" at bounding box center [150, 158] width 86 height 43
select select
select select "single"
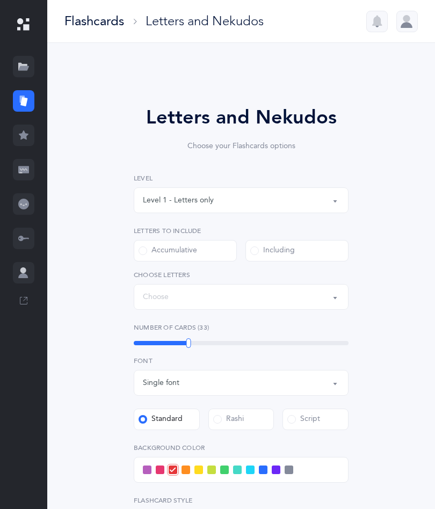
select select "27"
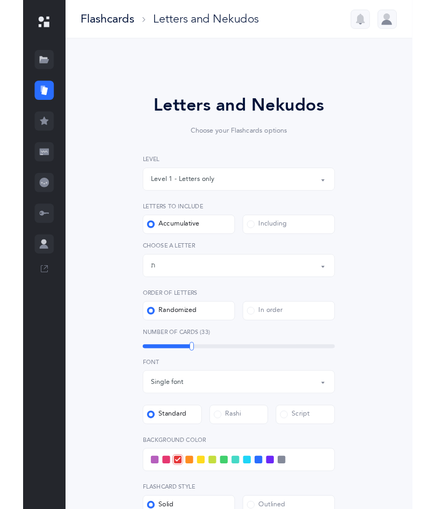
scroll to position [247, 0]
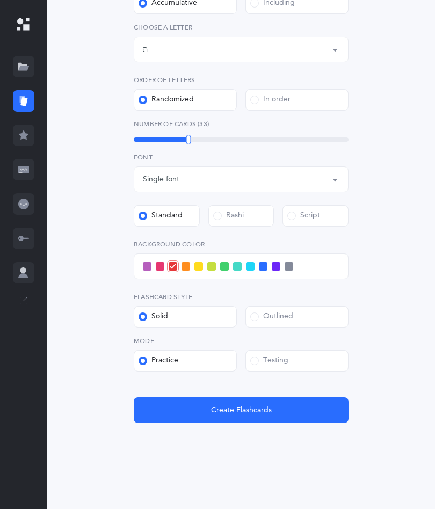
click at [303, 358] on label "Testing" at bounding box center [296, 360] width 103 height 21
click at [0, 0] on input "Testing" at bounding box center [0, 0] width 0 height 0
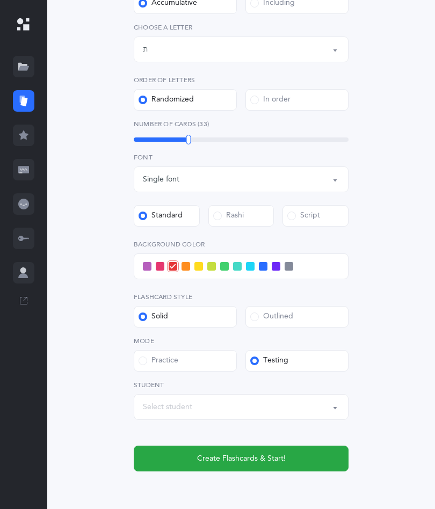
click at [281, 455] on span "Create Flashcards & Start!" at bounding box center [241, 458] width 89 height 11
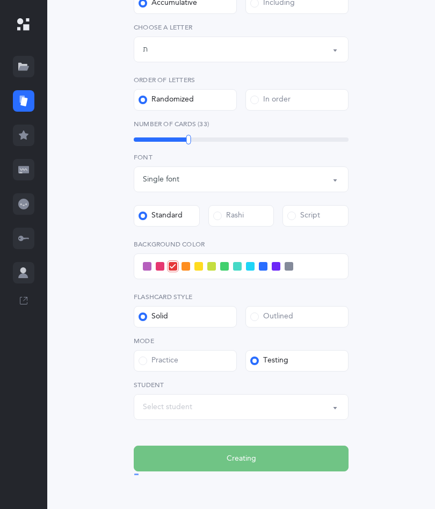
scroll to position [0, 0]
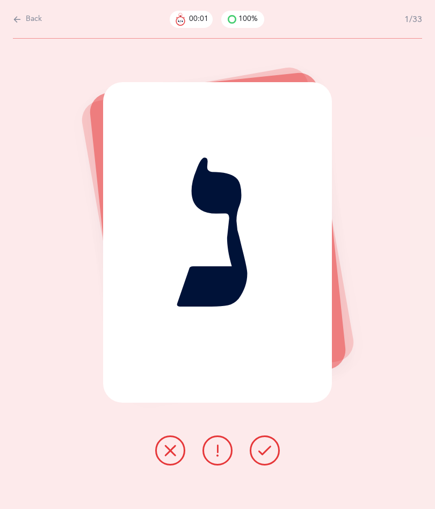
click at [257, 445] on button at bounding box center [265, 450] width 30 height 30
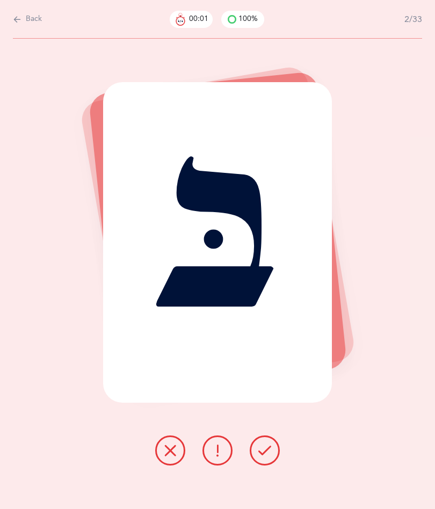
click at [264, 455] on icon at bounding box center [264, 450] width 13 height 13
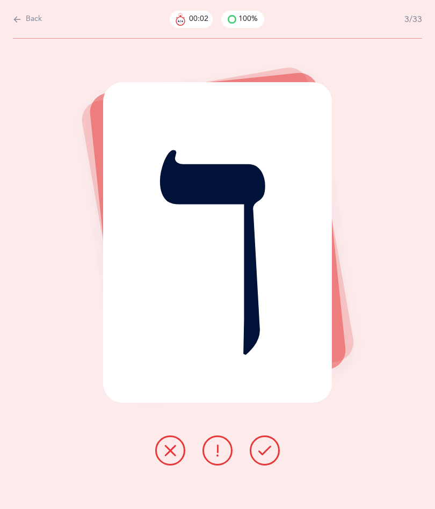
click at [274, 458] on button at bounding box center [265, 450] width 30 height 30
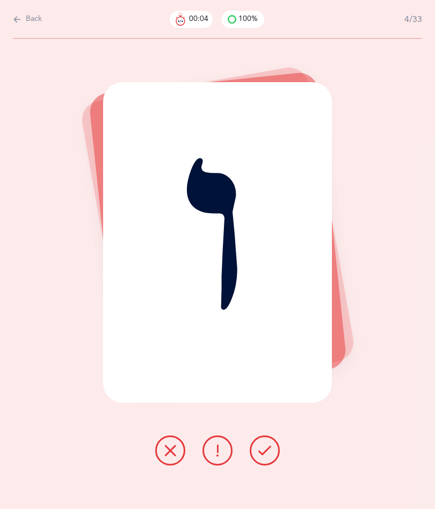
click at [269, 454] on icon at bounding box center [264, 450] width 13 height 13
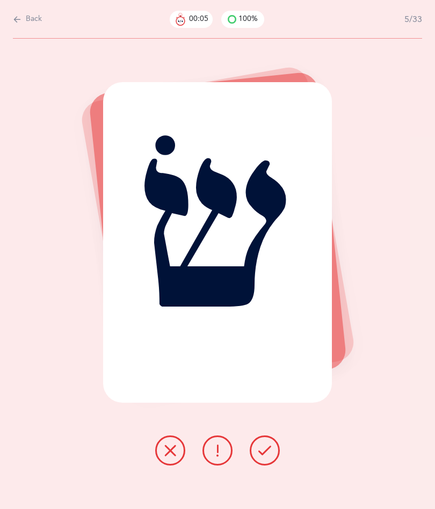
click at [268, 452] on icon at bounding box center [264, 450] width 13 height 13
click at [269, 465] on button at bounding box center [265, 450] width 30 height 30
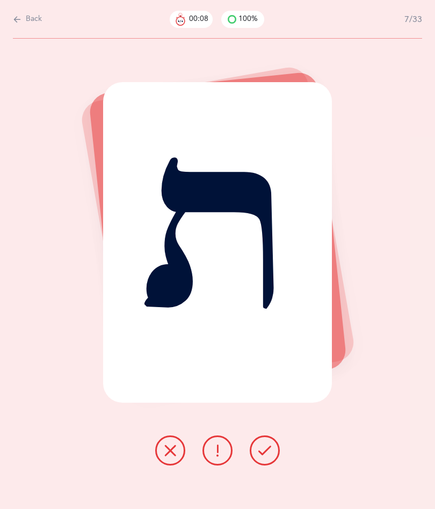
click at [271, 462] on button at bounding box center [265, 450] width 30 height 30
click at [273, 454] on button at bounding box center [265, 450] width 30 height 30
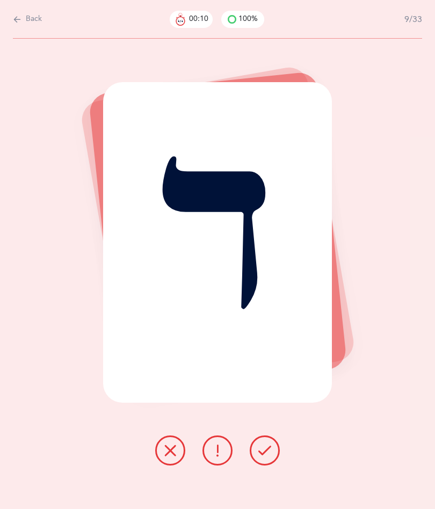
click at [273, 455] on button at bounding box center [265, 450] width 30 height 30
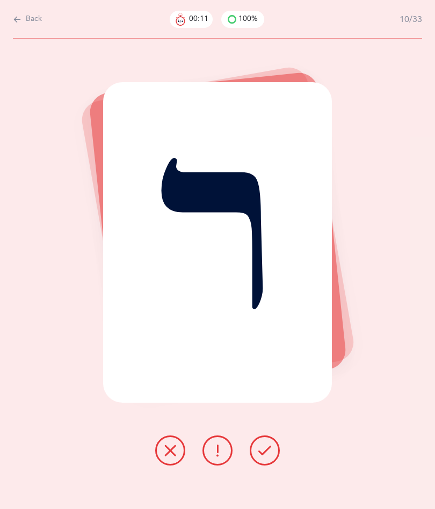
click at [264, 457] on button at bounding box center [265, 450] width 30 height 30
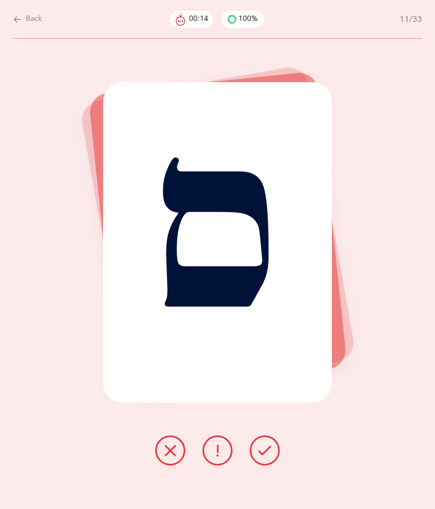
click at [266, 450] on icon at bounding box center [264, 450] width 13 height 13
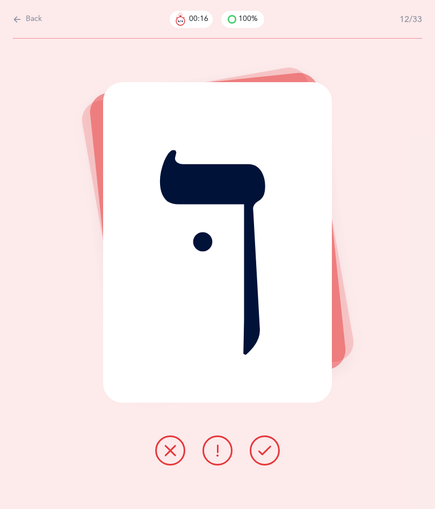
click at [265, 449] on icon at bounding box center [264, 450] width 13 height 13
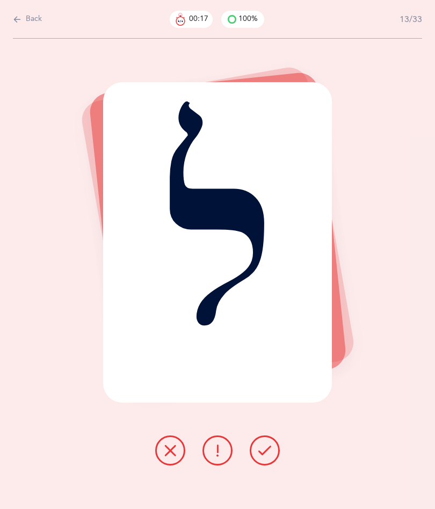
click at [265, 443] on button at bounding box center [265, 450] width 30 height 30
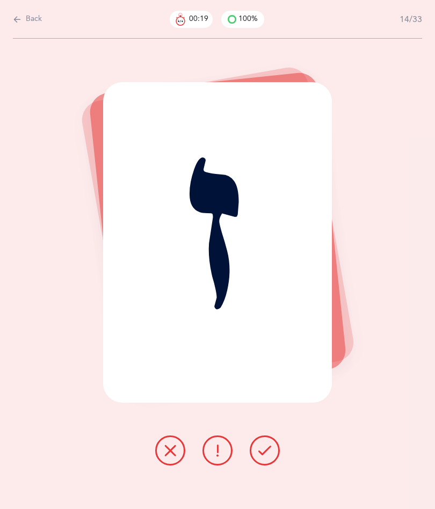
click at [272, 463] on button at bounding box center [265, 450] width 30 height 30
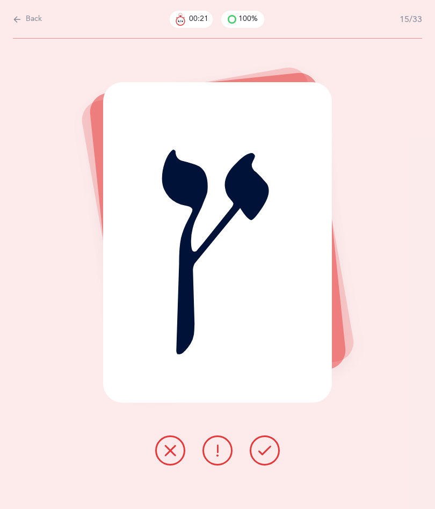
click at [263, 450] on icon at bounding box center [264, 450] width 13 height 13
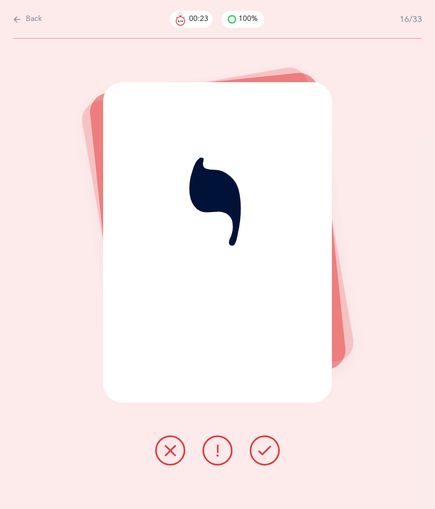
click at [275, 444] on button at bounding box center [265, 450] width 30 height 30
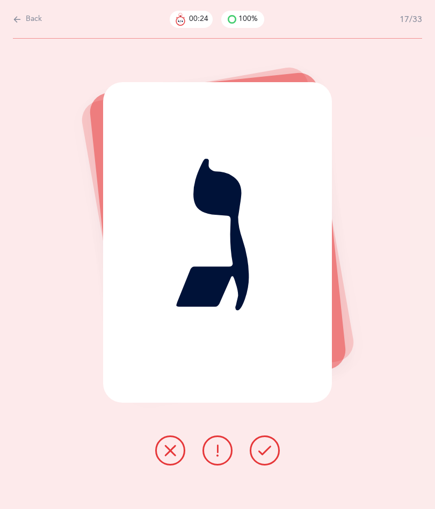
click at [264, 452] on icon at bounding box center [264, 450] width 13 height 13
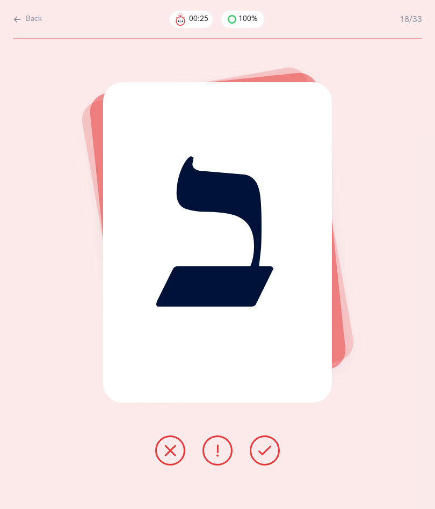
click at [265, 456] on icon at bounding box center [264, 450] width 13 height 13
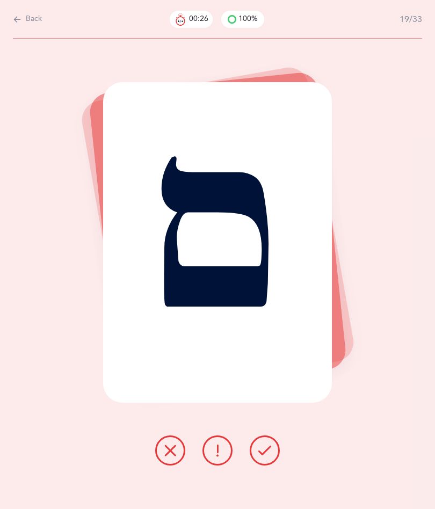
click at [271, 454] on icon at bounding box center [264, 450] width 13 height 13
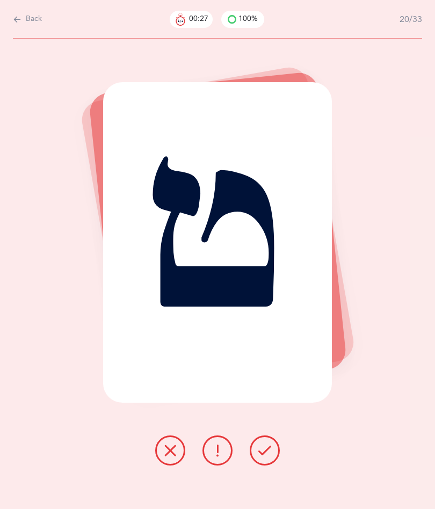
click at [264, 448] on icon at bounding box center [264, 450] width 13 height 13
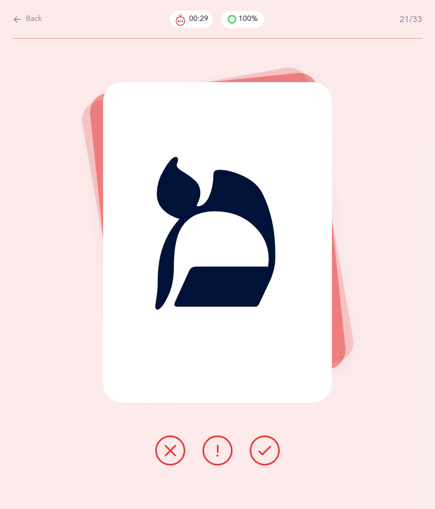
click at [271, 436] on button at bounding box center [265, 450] width 30 height 30
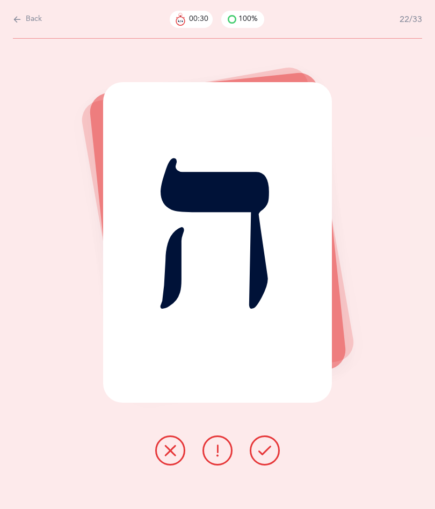
click at [273, 450] on button at bounding box center [265, 450] width 30 height 30
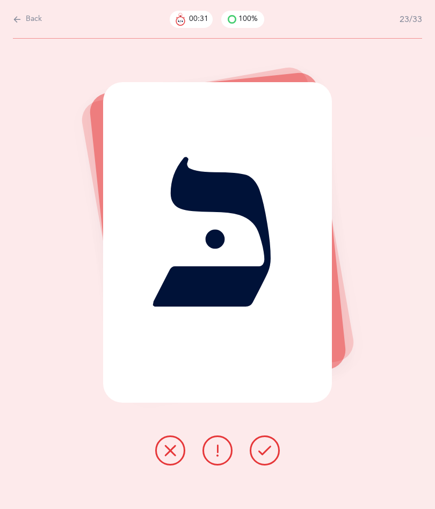
click at [265, 455] on icon at bounding box center [264, 450] width 13 height 13
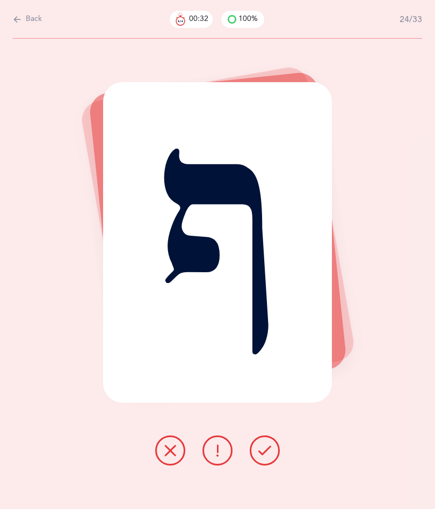
click at [267, 454] on icon at bounding box center [264, 450] width 13 height 13
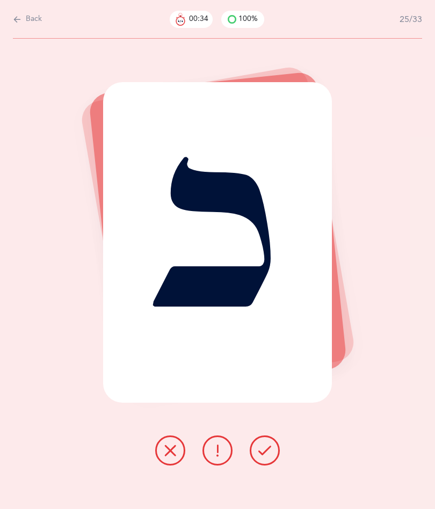
click at [264, 443] on button at bounding box center [265, 450] width 30 height 30
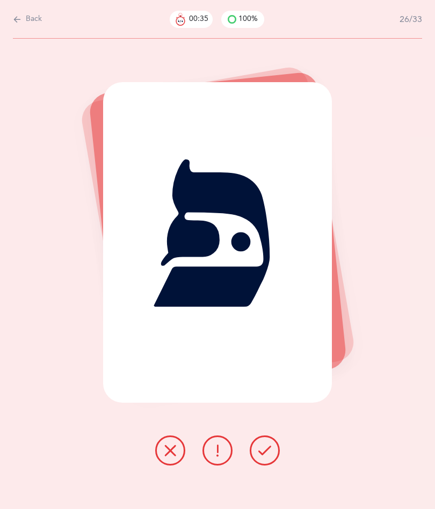
click at [265, 448] on icon at bounding box center [264, 450] width 13 height 13
click at [265, 457] on button at bounding box center [265, 450] width 30 height 30
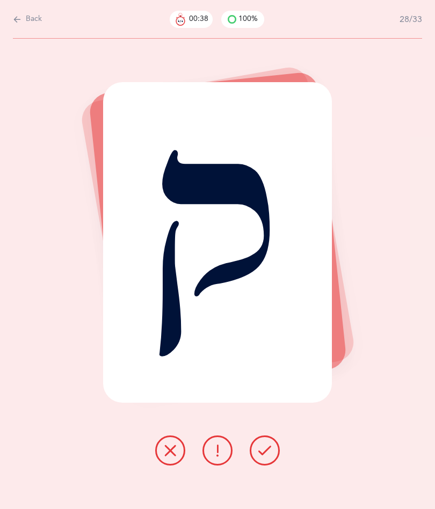
click at [268, 464] on button at bounding box center [265, 450] width 30 height 30
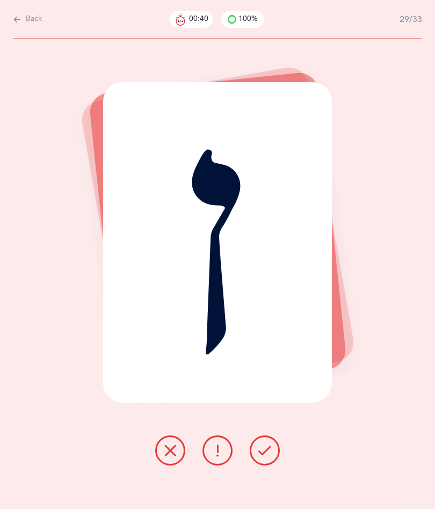
click at [267, 450] on icon at bounding box center [264, 450] width 13 height 13
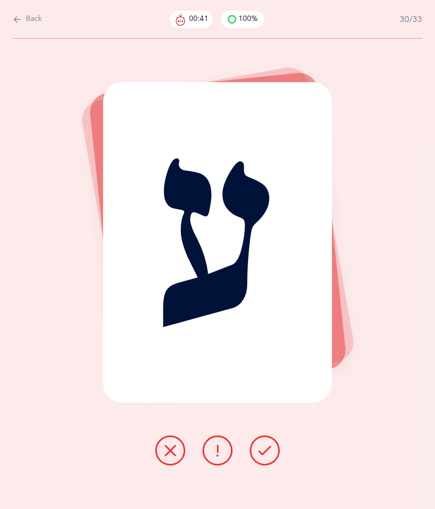
click at [265, 454] on icon at bounding box center [264, 450] width 13 height 13
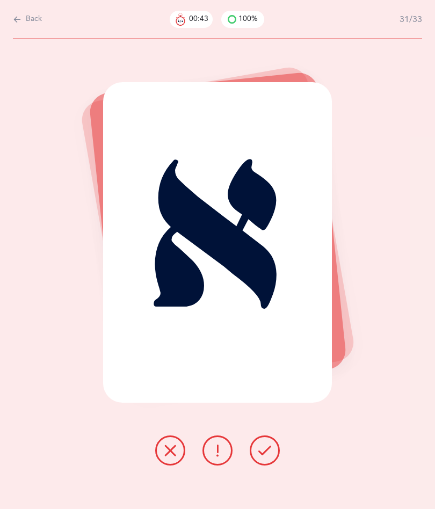
click at [267, 454] on icon at bounding box center [264, 450] width 13 height 13
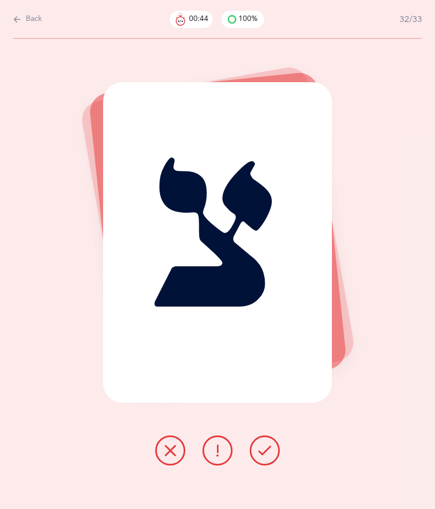
click at [260, 448] on icon at bounding box center [264, 450] width 13 height 13
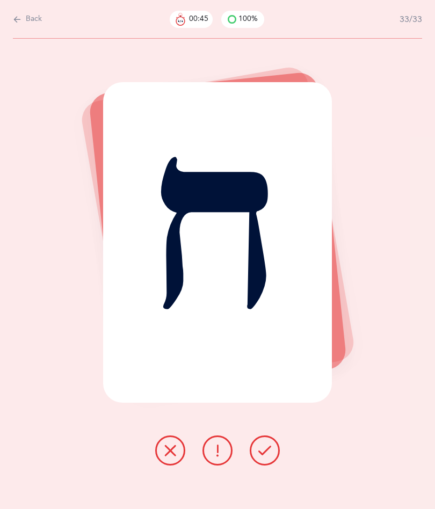
click at [265, 463] on button at bounding box center [265, 450] width 30 height 30
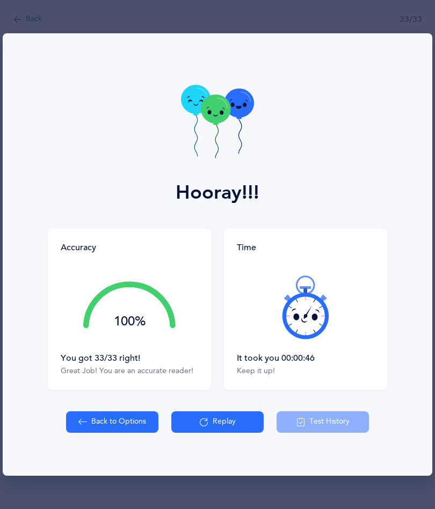
click at [225, 424] on button "Replay" at bounding box center [217, 421] width 92 height 21
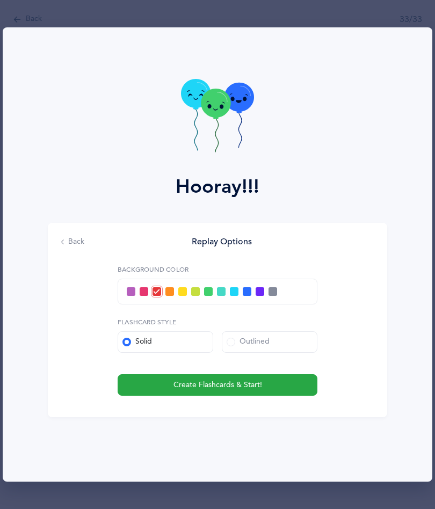
click at [271, 385] on button "Create Flashcards & Start!" at bounding box center [218, 384] width 200 height 21
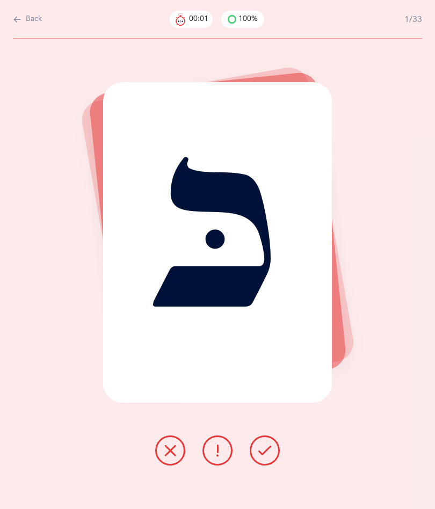
click at [265, 451] on icon at bounding box center [264, 450] width 13 height 13
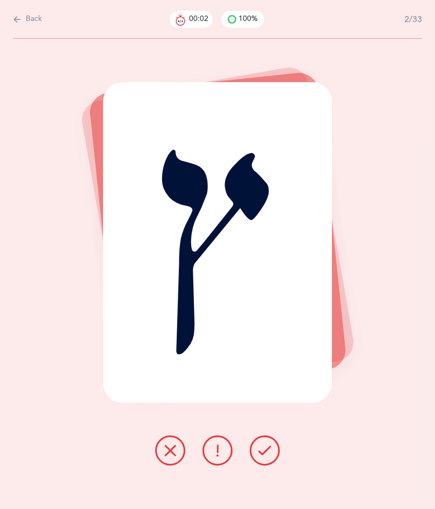
click at [271, 449] on button at bounding box center [265, 450] width 30 height 30
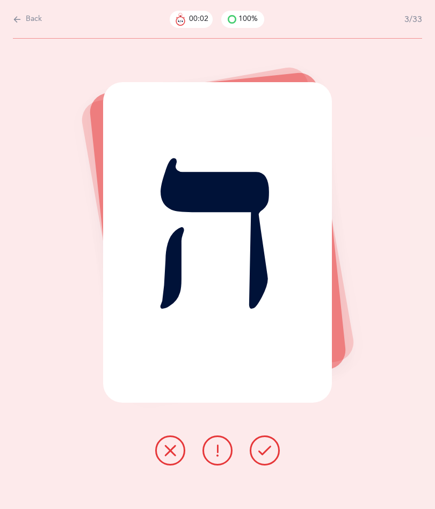
click at [269, 450] on icon at bounding box center [264, 450] width 13 height 13
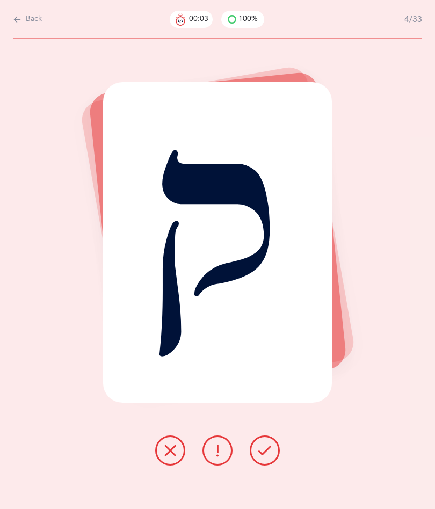
click at [271, 453] on icon at bounding box center [264, 450] width 13 height 13
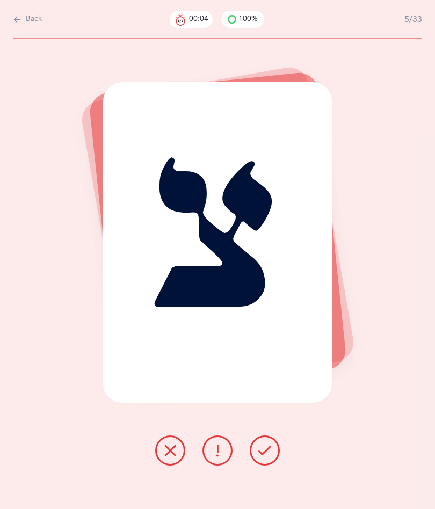
click at [271, 450] on button at bounding box center [265, 450] width 30 height 30
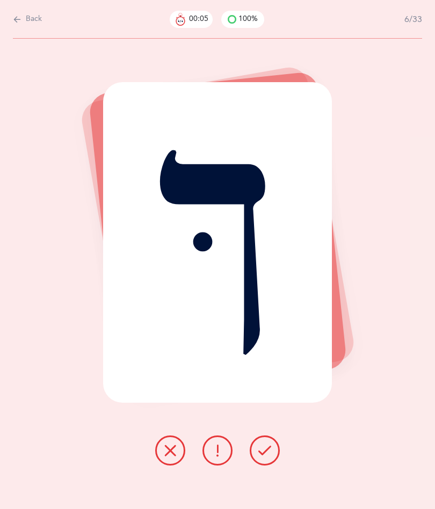
click at [269, 447] on icon at bounding box center [264, 450] width 13 height 13
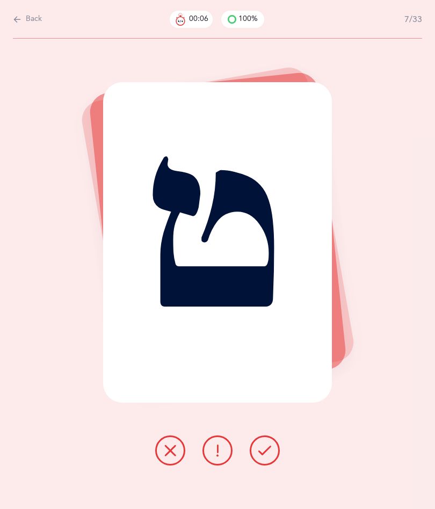
click at [269, 455] on icon at bounding box center [264, 450] width 13 height 13
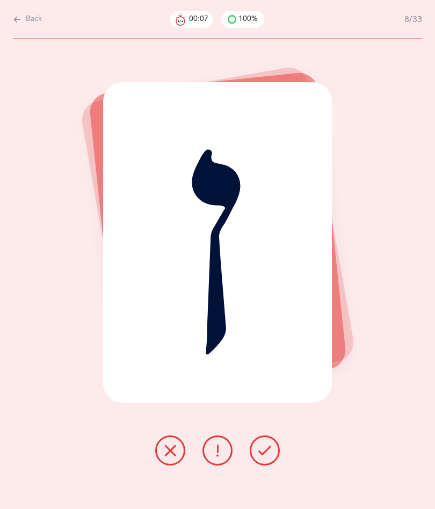
click at [271, 453] on icon at bounding box center [264, 450] width 13 height 13
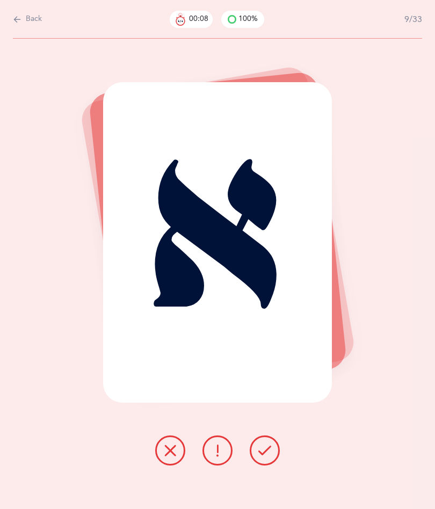
click at [271, 451] on icon at bounding box center [264, 450] width 13 height 13
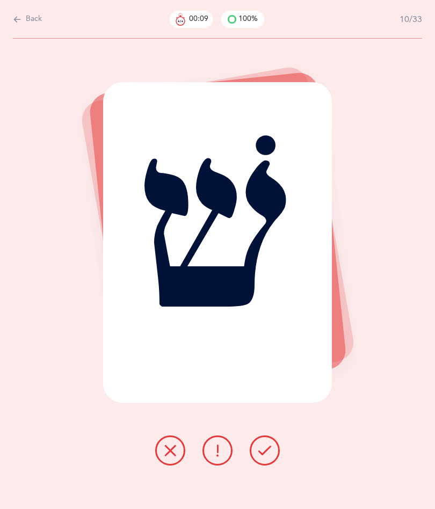
click at [273, 455] on button at bounding box center [265, 450] width 30 height 30
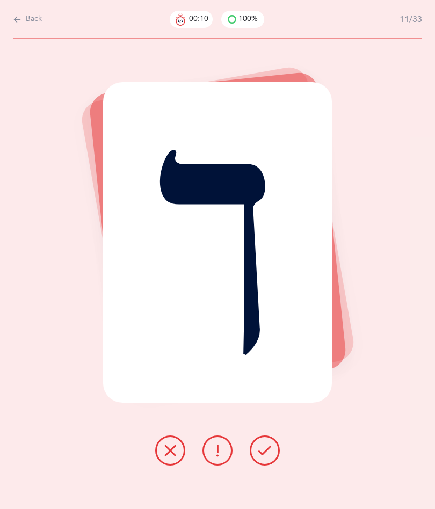
click at [274, 460] on button at bounding box center [265, 450] width 30 height 30
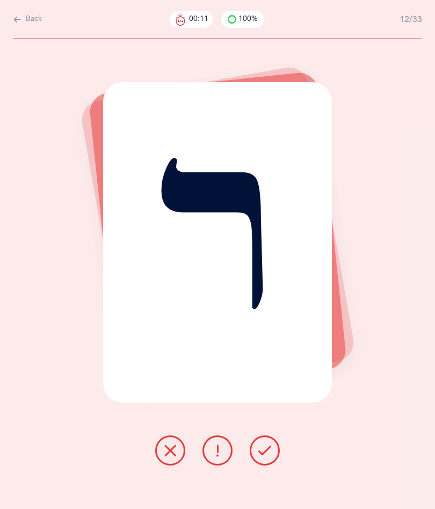
click at [273, 454] on button at bounding box center [265, 450] width 30 height 30
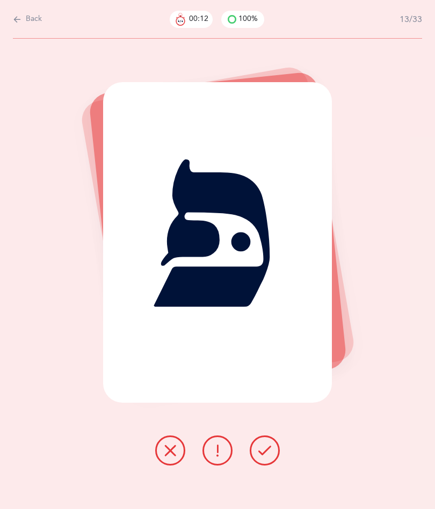
click at [272, 457] on button at bounding box center [265, 450] width 30 height 30
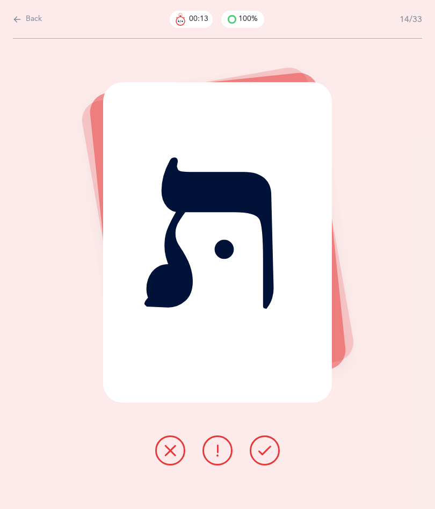
click at [269, 461] on button at bounding box center [265, 450] width 30 height 30
click at [268, 450] on icon at bounding box center [264, 450] width 13 height 13
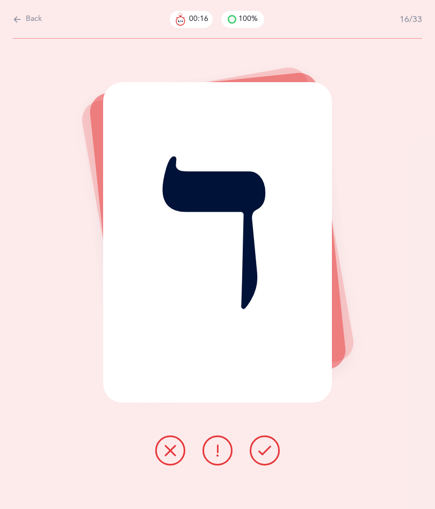
click at [272, 444] on button at bounding box center [265, 450] width 30 height 30
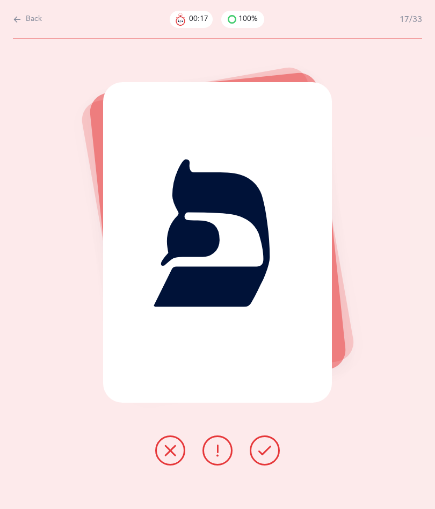
click at [273, 455] on button at bounding box center [265, 450] width 30 height 30
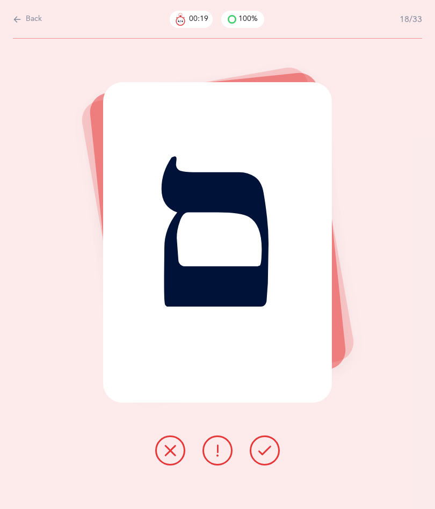
click at [272, 455] on button at bounding box center [265, 450] width 30 height 30
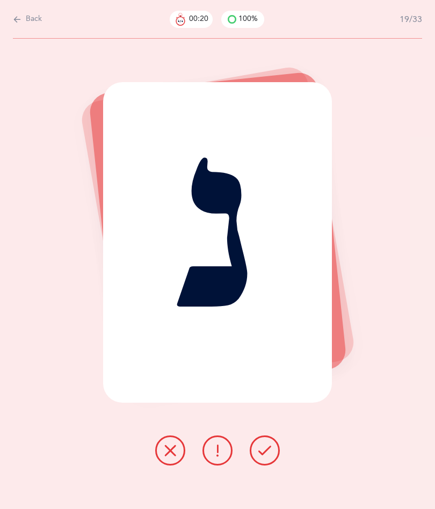
click at [274, 457] on button at bounding box center [265, 450] width 30 height 30
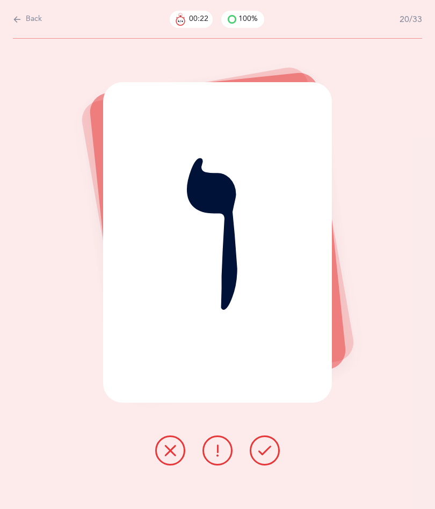
click at [279, 450] on button at bounding box center [265, 450] width 30 height 30
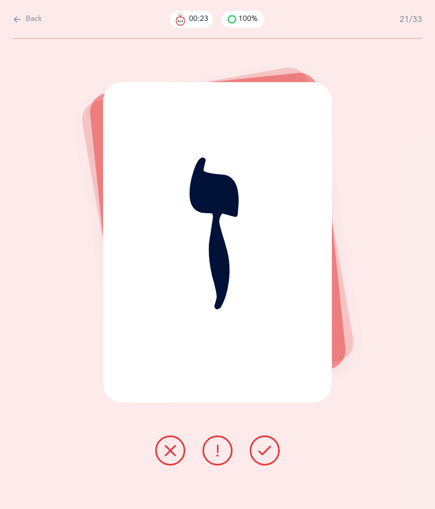
click at [268, 453] on icon at bounding box center [264, 450] width 13 height 13
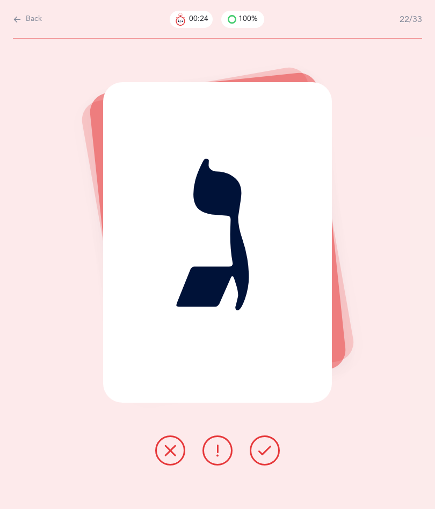
click at [274, 458] on button at bounding box center [265, 450] width 30 height 30
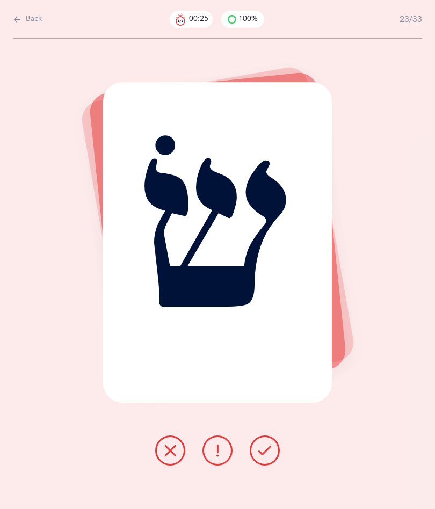
click at [273, 457] on button at bounding box center [265, 450] width 30 height 30
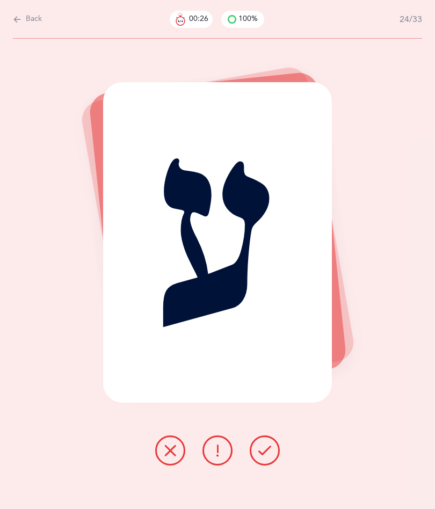
click at [272, 458] on button at bounding box center [265, 450] width 30 height 30
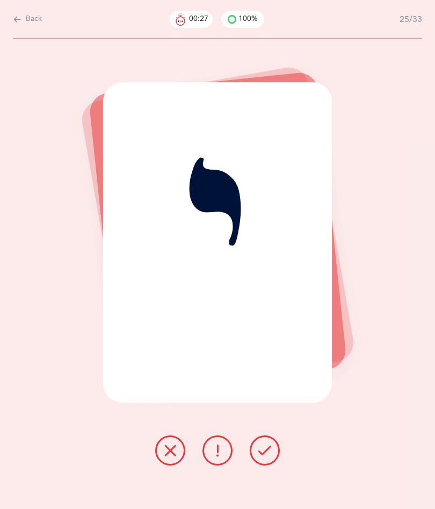
click at [272, 452] on button at bounding box center [265, 450] width 30 height 30
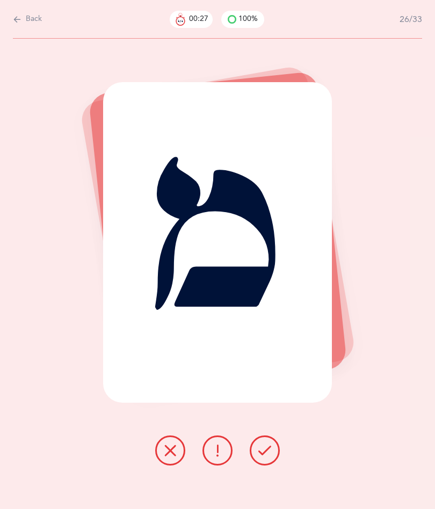
click at [273, 454] on button at bounding box center [265, 450] width 30 height 30
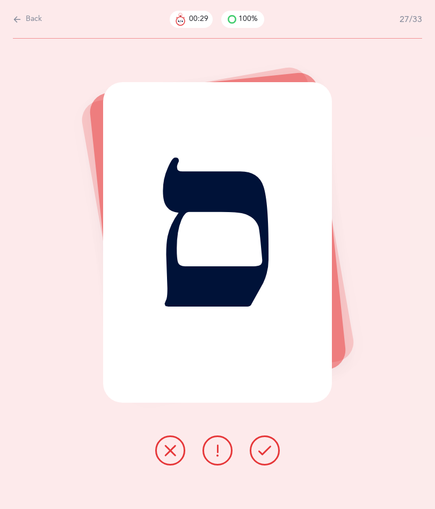
click at [275, 449] on button at bounding box center [265, 450] width 30 height 30
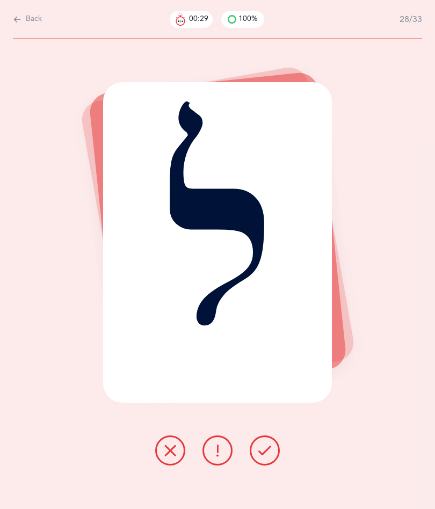
click at [267, 453] on icon at bounding box center [264, 450] width 13 height 13
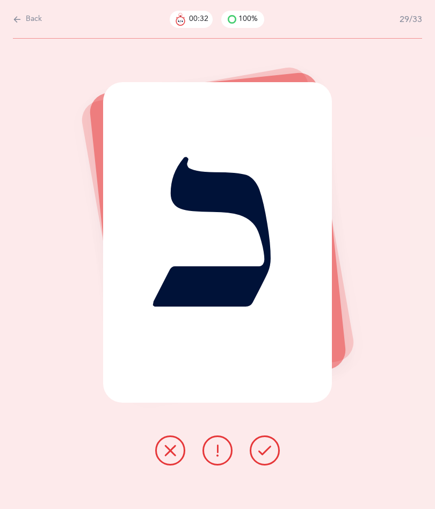
click at [270, 450] on icon at bounding box center [264, 450] width 13 height 13
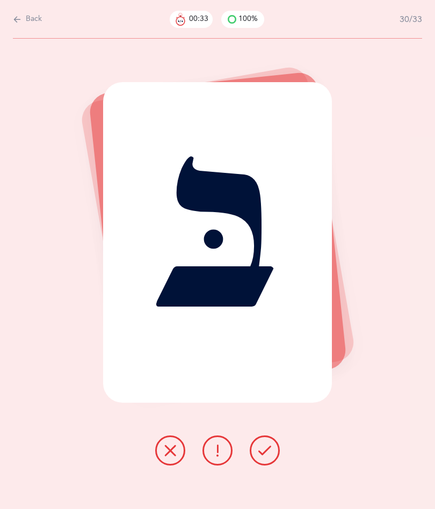
click at [272, 458] on button at bounding box center [265, 450] width 30 height 30
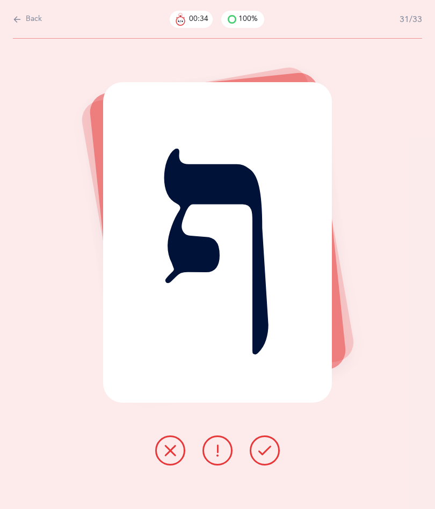
click at [271, 443] on button at bounding box center [265, 450] width 30 height 30
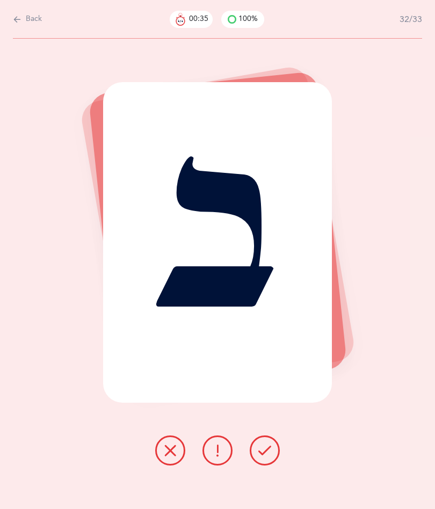
click at [264, 452] on icon at bounding box center [264, 450] width 13 height 13
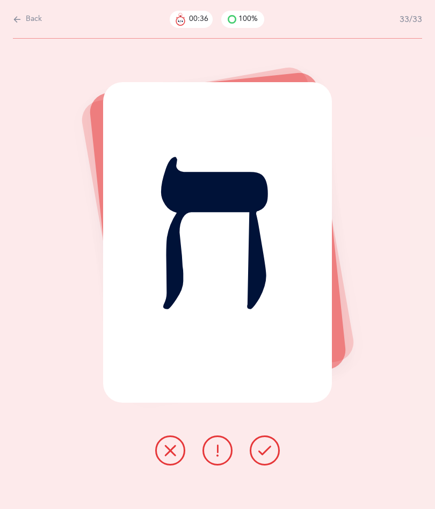
click at [274, 449] on button at bounding box center [265, 450] width 30 height 30
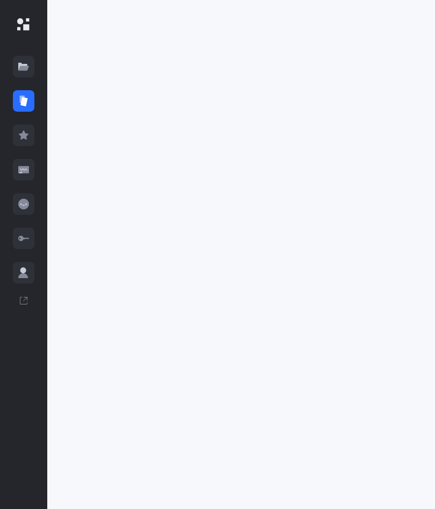
click at [26, 211] on div at bounding box center [23, 203] width 21 height 21
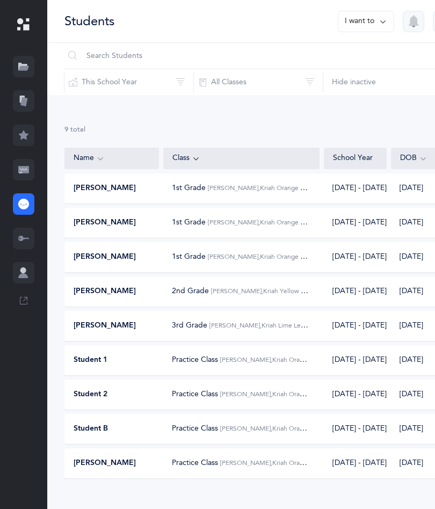
scroll to position [17, 0]
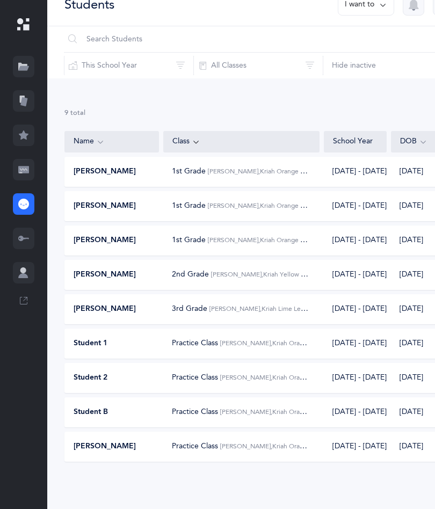
click at [27, 164] on icon at bounding box center [23, 169] width 11 height 11
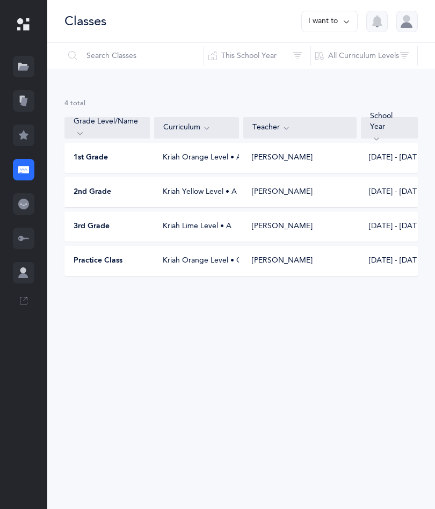
click at [190, 258] on div "Practice Class Kriah Orange Level • C [PERSON_NAME] [DATE] - [DATE]" at bounding box center [240, 261] width 353 height 30
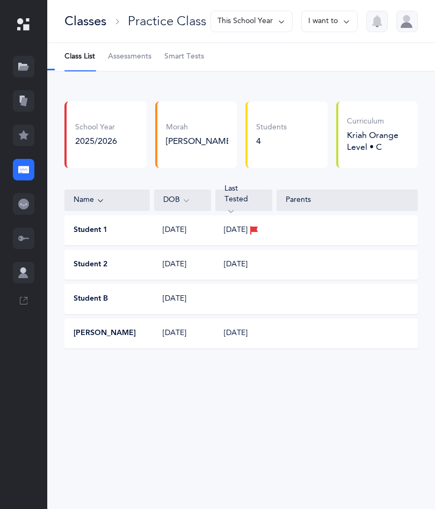
select select "2"
click at [121, 61] on span "Assessments" at bounding box center [129, 57] width 43 height 11
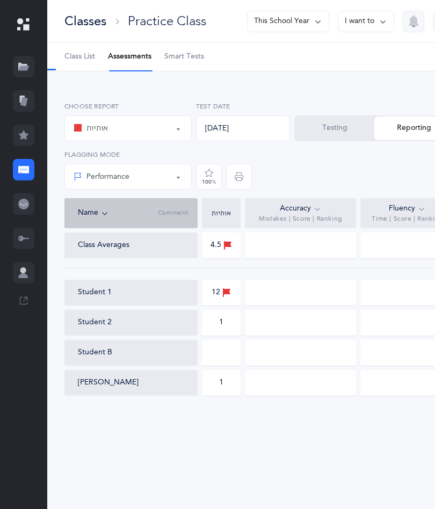
click at [336, 130] on button "Testing" at bounding box center [334, 128] width 79 height 24
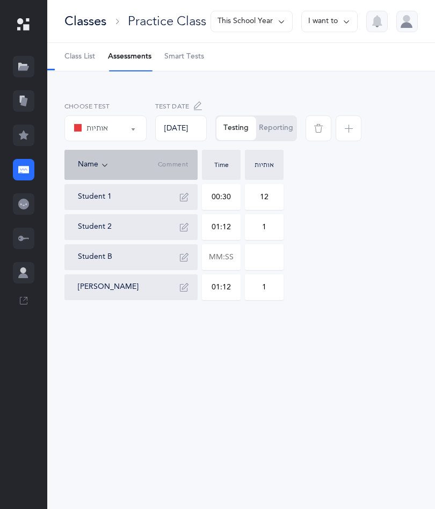
click at [218, 255] on input "text" at bounding box center [221, 257] width 38 height 25
click at [247, 373] on div "Classes Practice Class This School Year I want to Class List Assessments Smart …" at bounding box center [241, 254] width 388 height 509
type input "00:12"
type input "0"
click at [268, 260] on input "0" at bounding box center [264, 257] width 38 height 25
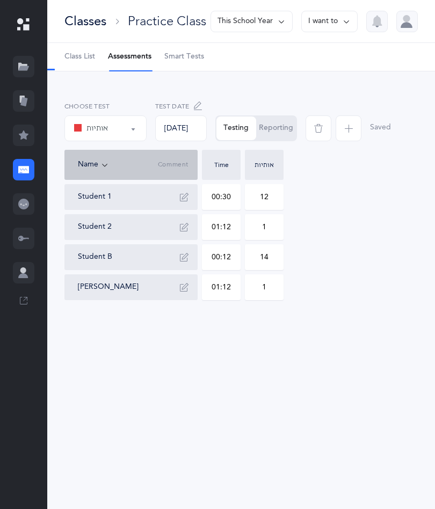
type input "14"
click at [300, 370] on div "Classes Practice Class This School Year I want to Class List Assessments Smart …" at bounding box center [241, 254] width 388 height 509
click at [291, 125] on button "Reporting" at bounding box center [276, 128] width 40 height 24
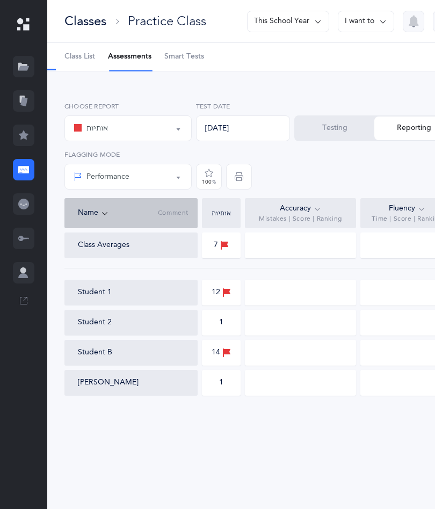
click at [21, 205] on icon at bounding box center [21, 204] width 2 height 2
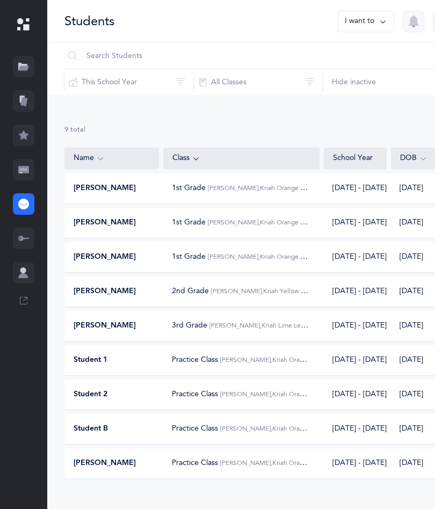
click at [218, 426] on span "Practice Class" at bounding box center [195, 428] width 46 height 9
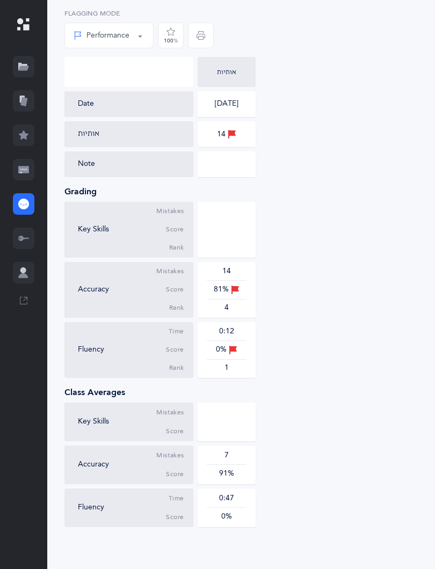
scroll to position [170, 0]
click at [25, 97] on icon at bounding box center [23, 101] width 11 height 11
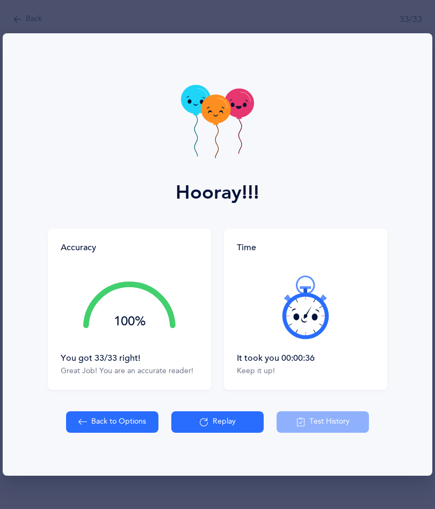
click at [135, 413] on button "Back to Options" at bounding box center [112, 421] width 92 height 21
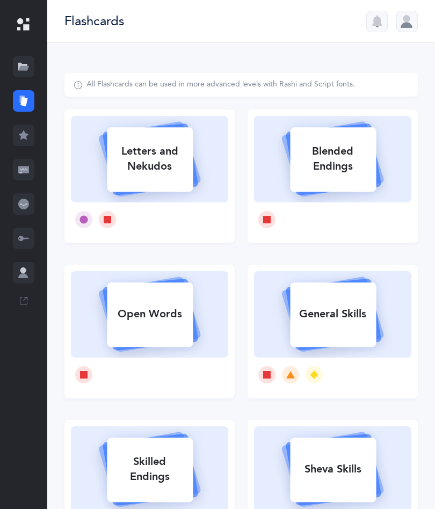
click at [128, 413] on div "Letters and Nekudos Blended Endings Open Words General Skills Skilled Endings S…" at bounding box center [241, 420] width 366 height 621
click at [187, 174] on div "Letters and Nekudos" at bounding box center [150, 158] width 86 height 43
select select "27"
select select "single"
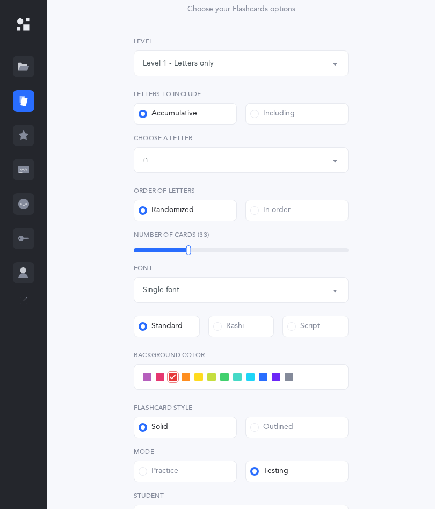
scroll to position [130, 0]
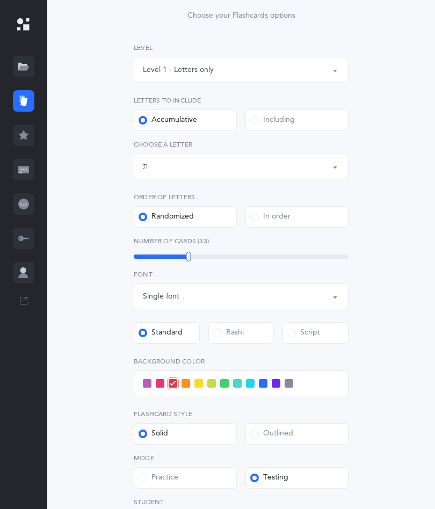
click at [329, 159] on div "Letters up until: ת" at bounding box center [241, 166] width 196 height 18
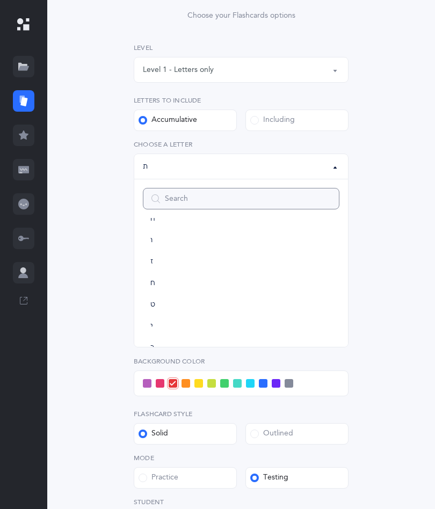
scroll to position [124, 0]
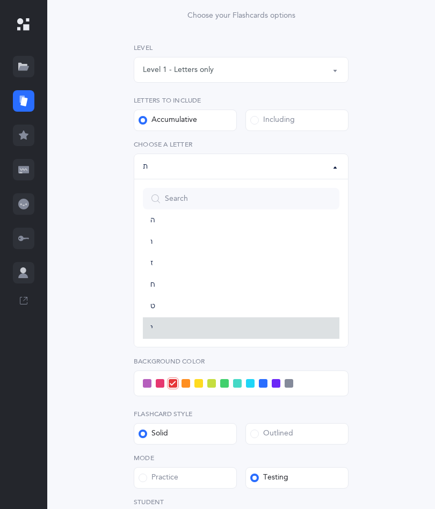
click at [158, 327] on link "י" at bounding box center [241, 327] width 196 height 21
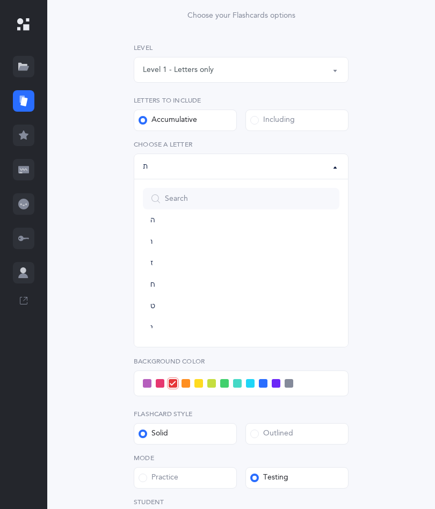
select select "10"
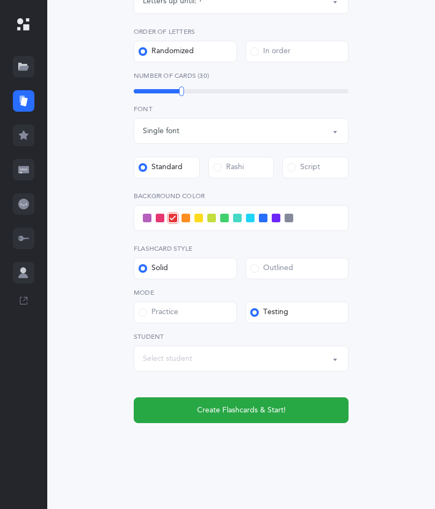
scroll to position [295, 0]
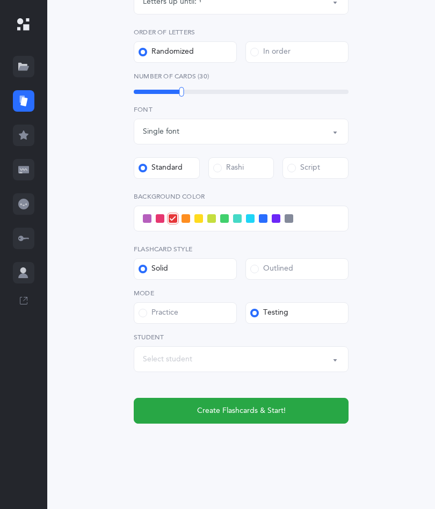
click at [278, 217] on span at bounding box center [276, 218] width 9 height 9
click at [0, 0] on input "checkbox" at bounding box center [0, 0] width 0 height 0
click at [266, 212] on div at bounding box center [241, 219] width 215 height 26
click at [259, 215] on span at bounding box center [263, 218] width 9 height 9
click at [0, 0] on input "checkbox" at bounding box center [0, 0] width 0 height 0
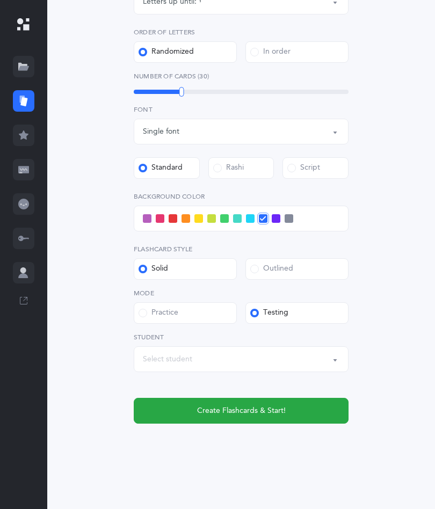
click at [264, 220] on icon at bounding box center [263, 219] width 6 height 6
click at [0, 0] on input "checkbox" at bounding box center [0, 0] width 0 height 0
click at [234, 412] on span "Create Flashcards & Start!" at bounding box center [241, 410] width 89 height 11
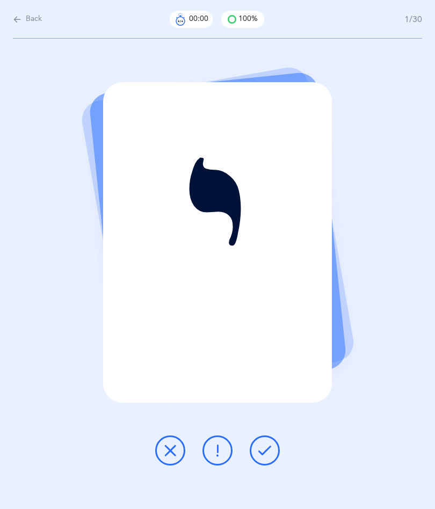
scroll to position [0, 0]
click at [272, 450] on button at bounding box center [265, 450] width 30 height 30
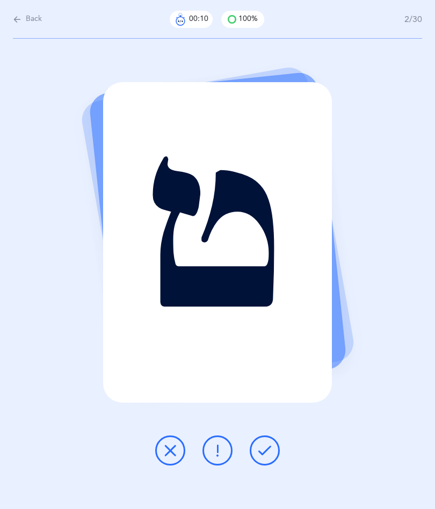
click at [266, 452] on icon at bounding box center [264, 450] width 13 height 13
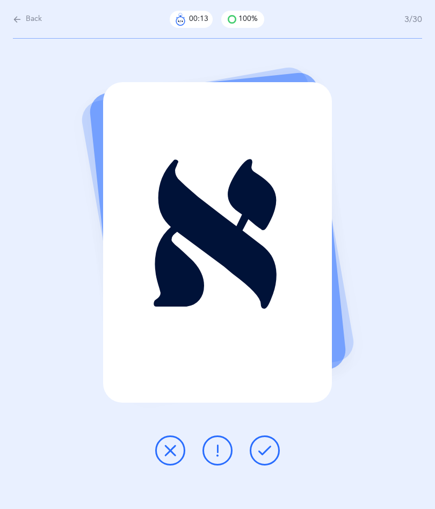
click at [260, 453] on icon at bounding box center [264, 450] width 13 height 13
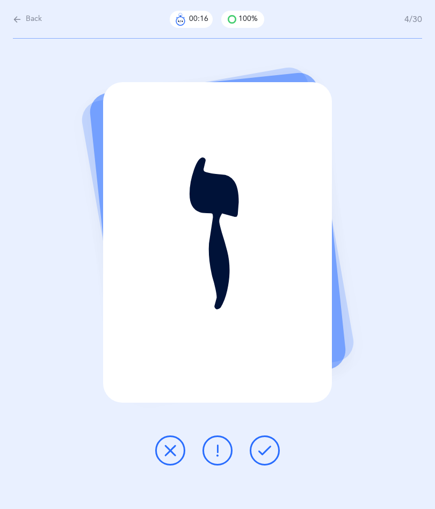
click at [268, 453] on icon at bounding box center [264, 450] width 13 height 13
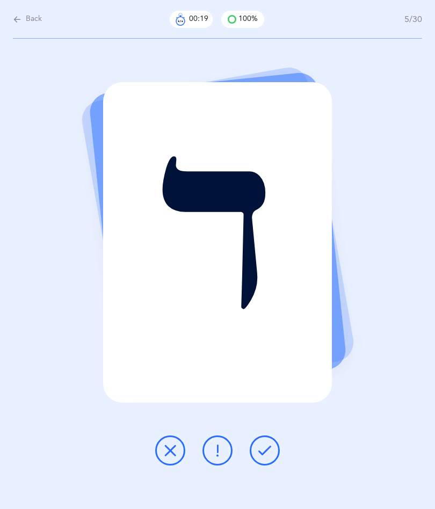
click at [253, 450] on button at bounding box center [265, 450] width 30 height 30
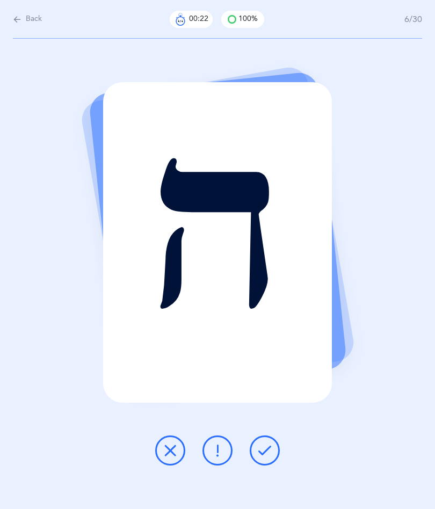
click at [271, 447] on button at bounding box center [265, 450] width 30 height 30
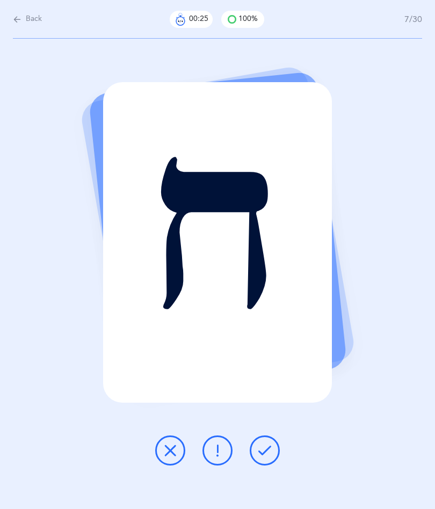
click at [262, 447] on icon at bounding box center [264, 450] width 13 height 13
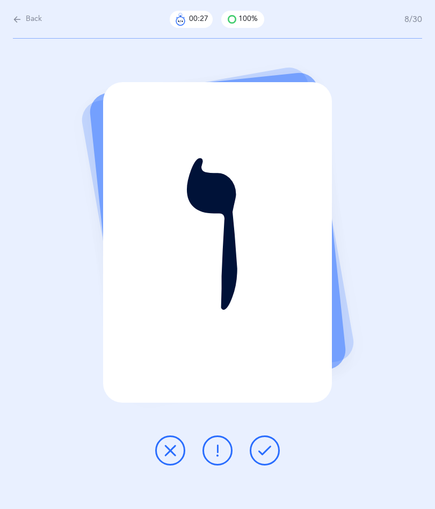
click at [261, 454] on icon at bounding box center [264, 450] width 13 height 13
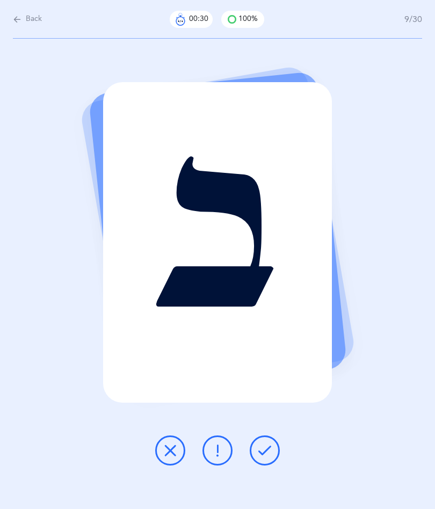
click at [268, 446] on icon at bounding box center [264, 450] width 13 height 13
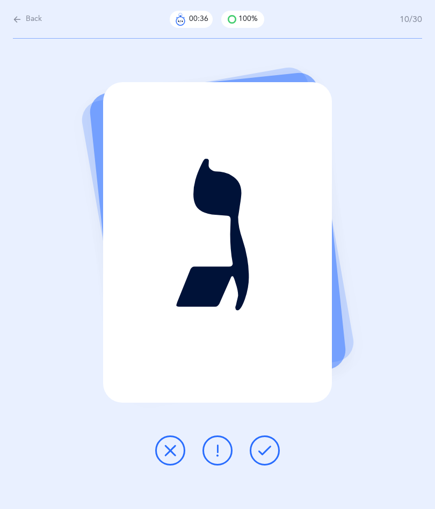
click at [259, 444] on icon at bounding box center [264, 450] width 13 height 13
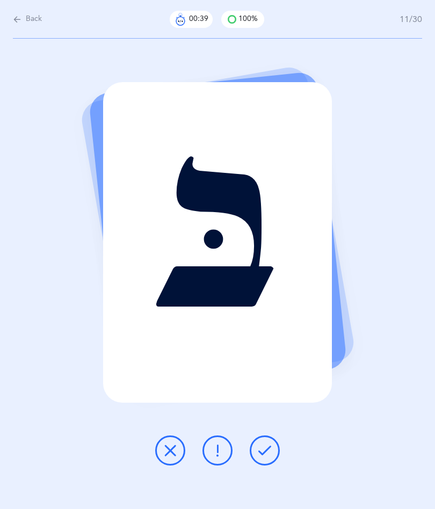
click at [277, 435] on div at bounding box center [218, 450] width 142 height 30
click at [271, 446] on icon at bounding box center [264, 450] width 13 height 13
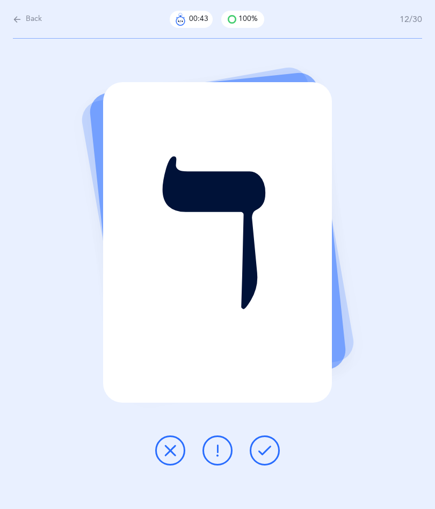
click at [287, 449] on div at bounding box center [218, 450] width 142 height 30
click at [264, 445] on icon at bounding box center [264, 450] width 13 height 13
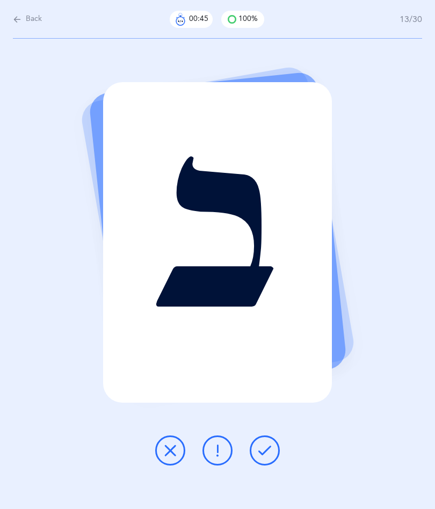
click at [268, 447] on icon at bounding box center [264, 450] width 13 height 13
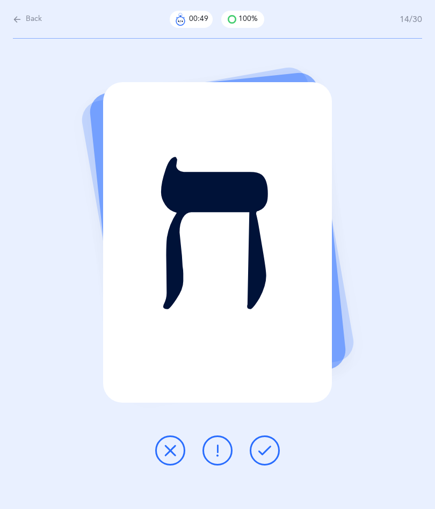
click at [269, 443] on button at bounding box center [265, 450] width 30 height 30
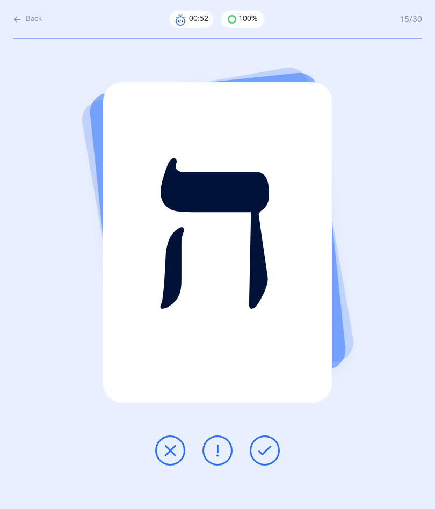
click at [272, 447] on button at bounding box center [265, 450] width 30 height 30
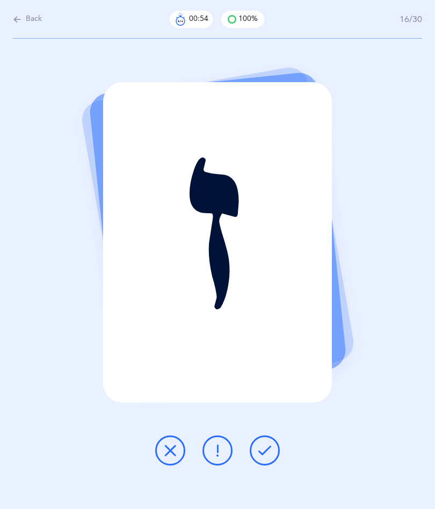
click at [266, 447] on icon at bounding box center [264, 450] width 13 height 13
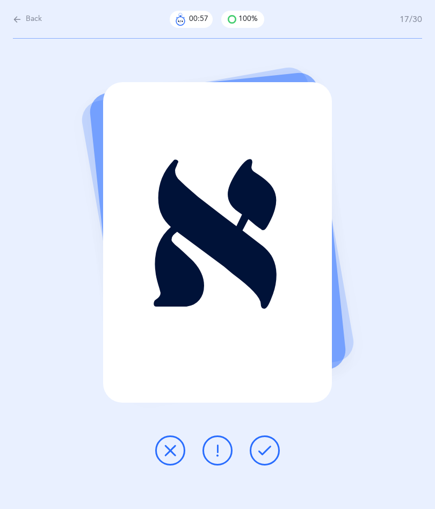
click at [259, 450] on icon at bounding box center [264, 450] width 13 height 13
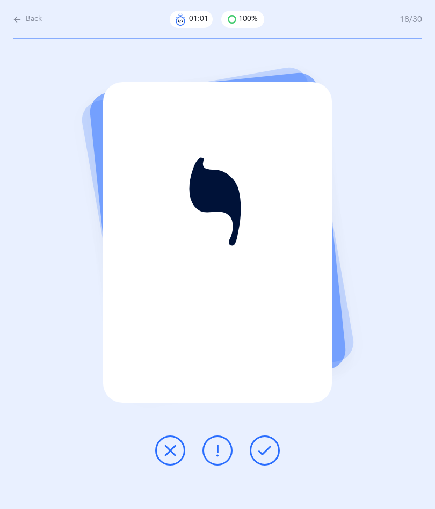
click at [262, 452] on icon at bounding box center [264, 450] width 13 height 13
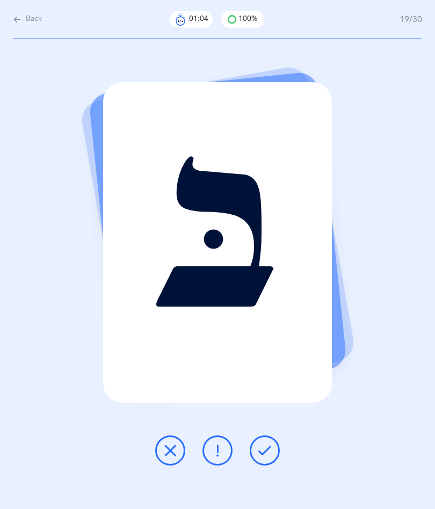
click at [264, 439] on button at bounding box center [265, 450] width 30 height 30
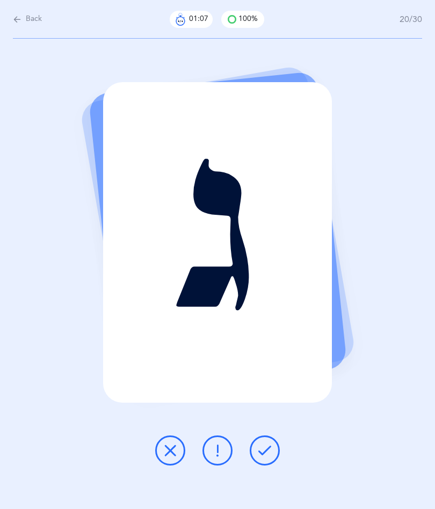
click at [262, 462] on button at bounding box center [265, 450] width 30 height 30
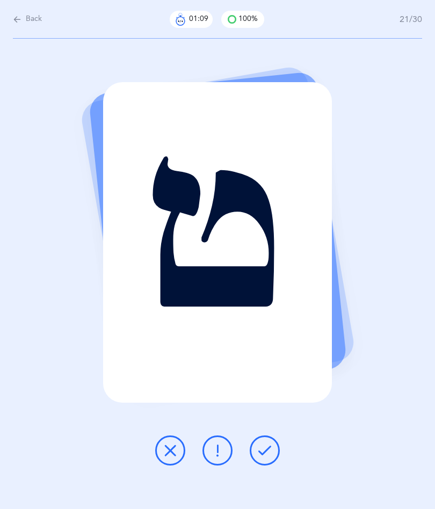
click at [267, 451] on icon at bounding box center [264, 450] width 13 height 13
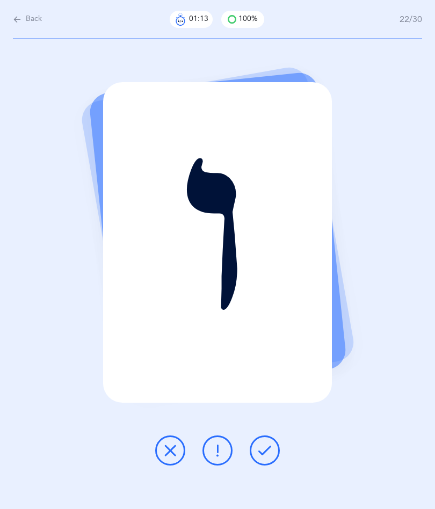
click at [266, 460] on button at bounding box center [265, 450] width 30 height 30
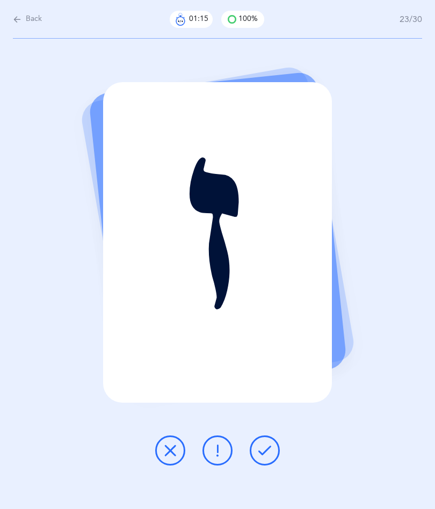
click at [256, 458] on button at bounding box center [265, 450] width 30 height 30
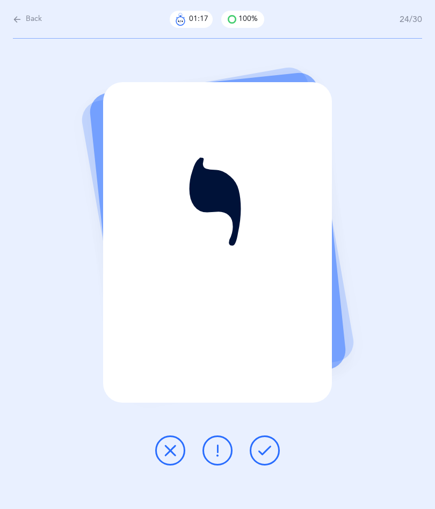
click at [268, 454] on icon at bounding box center [264, 450] width 13 height 13
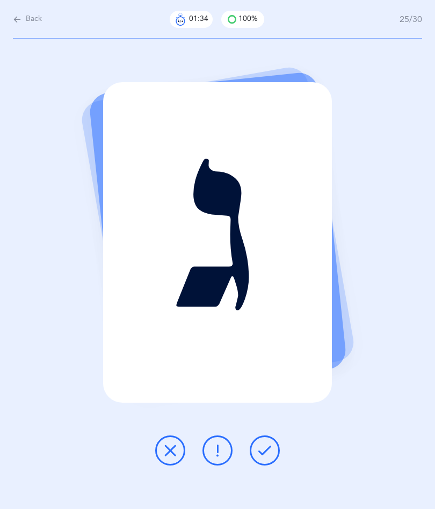
click at [251, 449] on button at bounding box center [265, 450] width 30 height 30
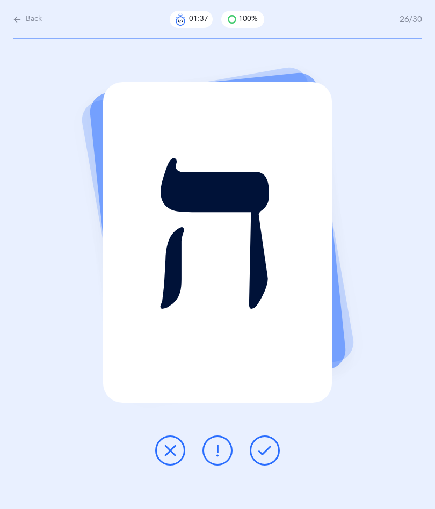
click at [260, 452] on icon at bounding box center [264, 450] width 13 height 13
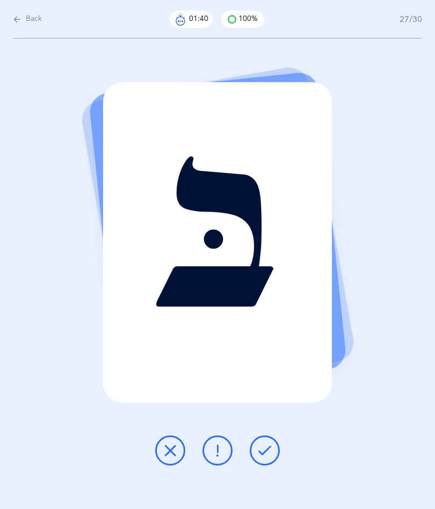
click at [279, 453] on button at bounding box center [265, 450] width 30 height 30
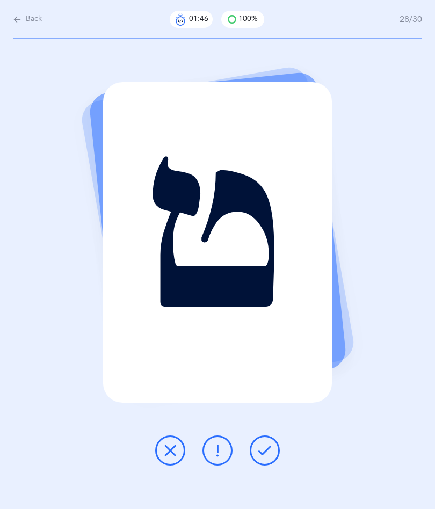
click at [269, 449] on icon at bounding box center [264, 450] width 13 height 13
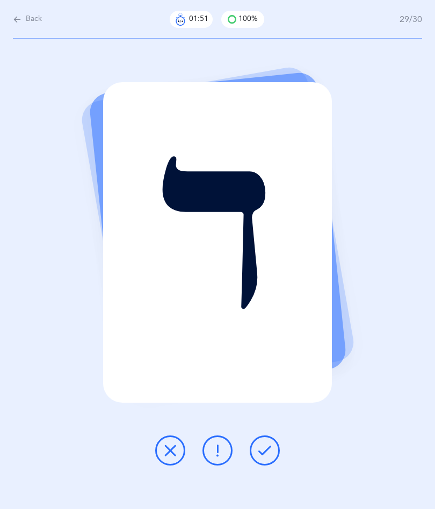
click at [263, 447] on icon at bounding box center [264, 450] width 13 height 13
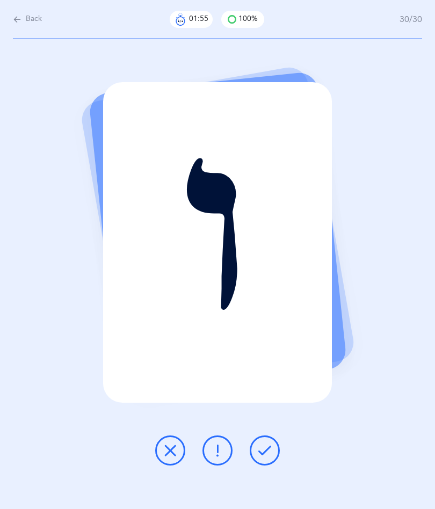
click at [265, 447] on icon at bounding box center [264, 450] width 13 height 13
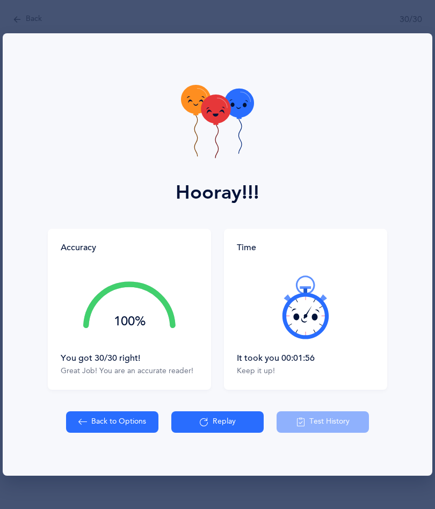
click at [145, 425] on button "Back to Options" at bounding box center [112, 421] width 92 height 21
select select "10"
select select "single"
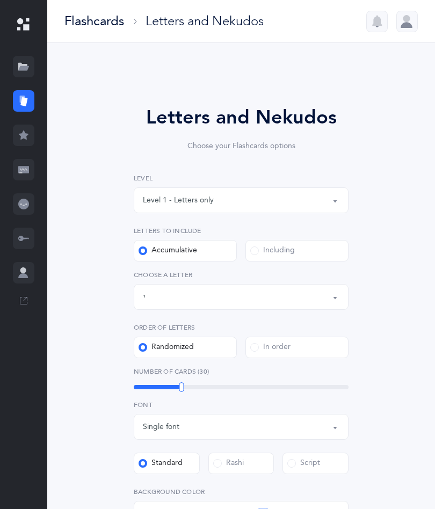
click at [271, 294] on div "Letters up until: [PERSON_NAME]" at bounding box center [241, 297] width 196 height 18
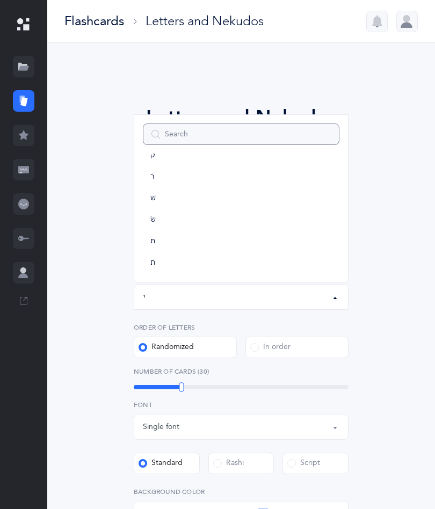
scroll to position [597, 0]
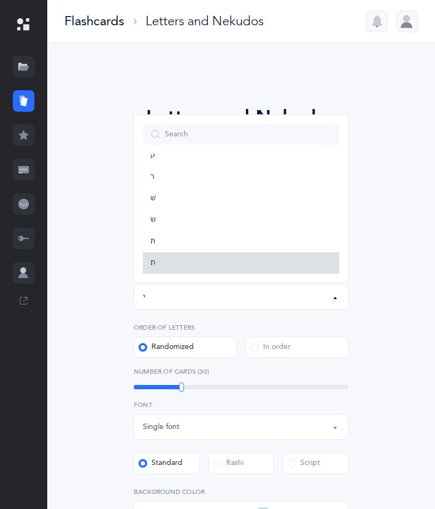
click at [292, 272] on link "ת" at bounding box center [241, 262] width 196 height 21
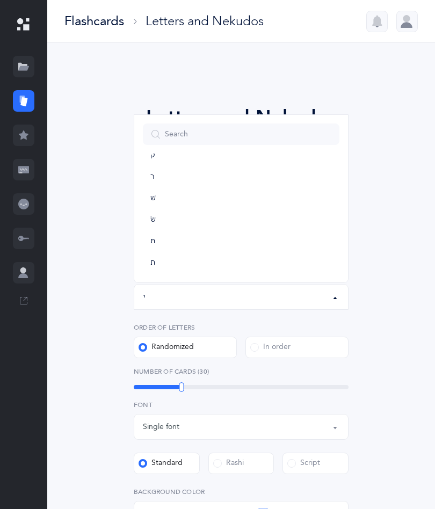
select select "27"
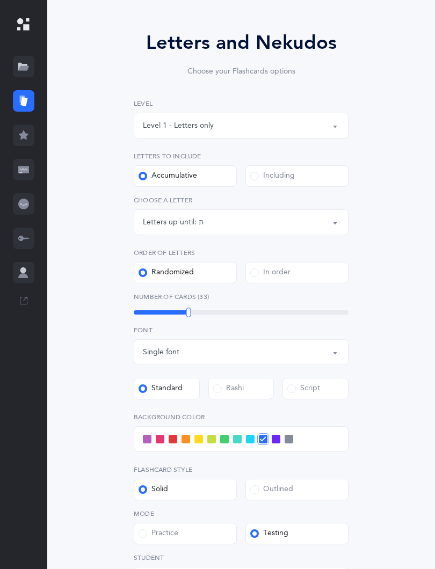
scroll to position [75, 0]
click at [6, 195] on link at bounding box center [23, 204] width 47 height 34
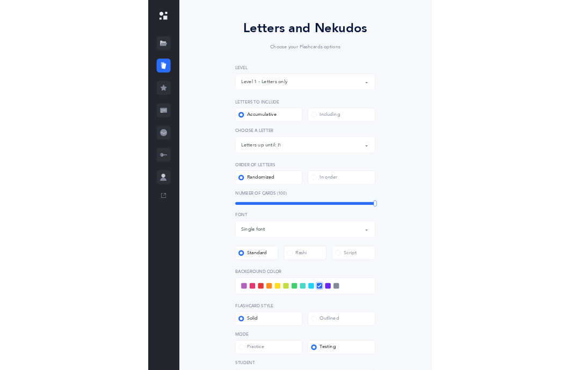
scroll to position [1, 0]
